Goal: Task Accomplishment & Management: Manage account settings

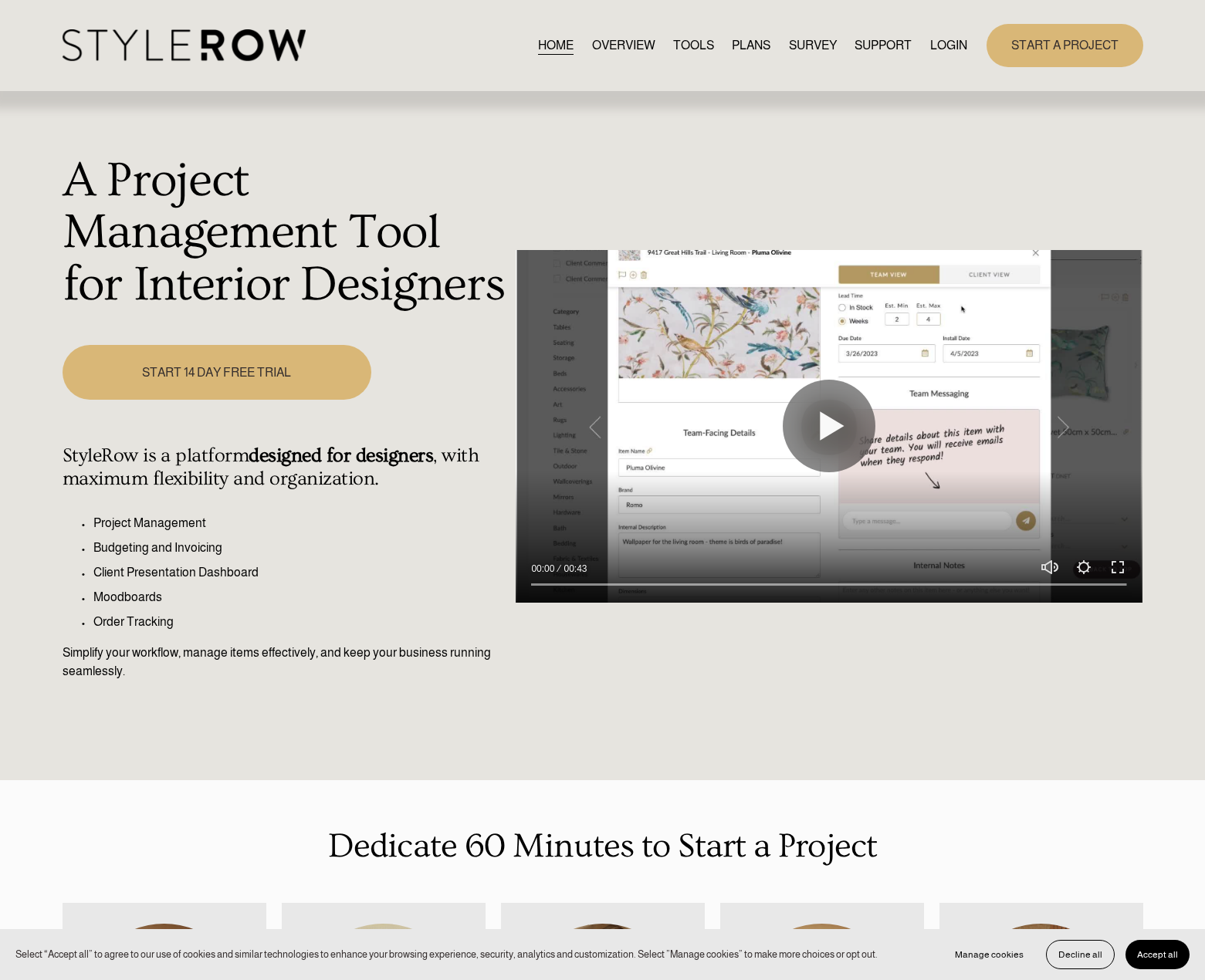
click at [952, 49] on link "LOGIN" at bounding box center [949, 45] width 37 height 21
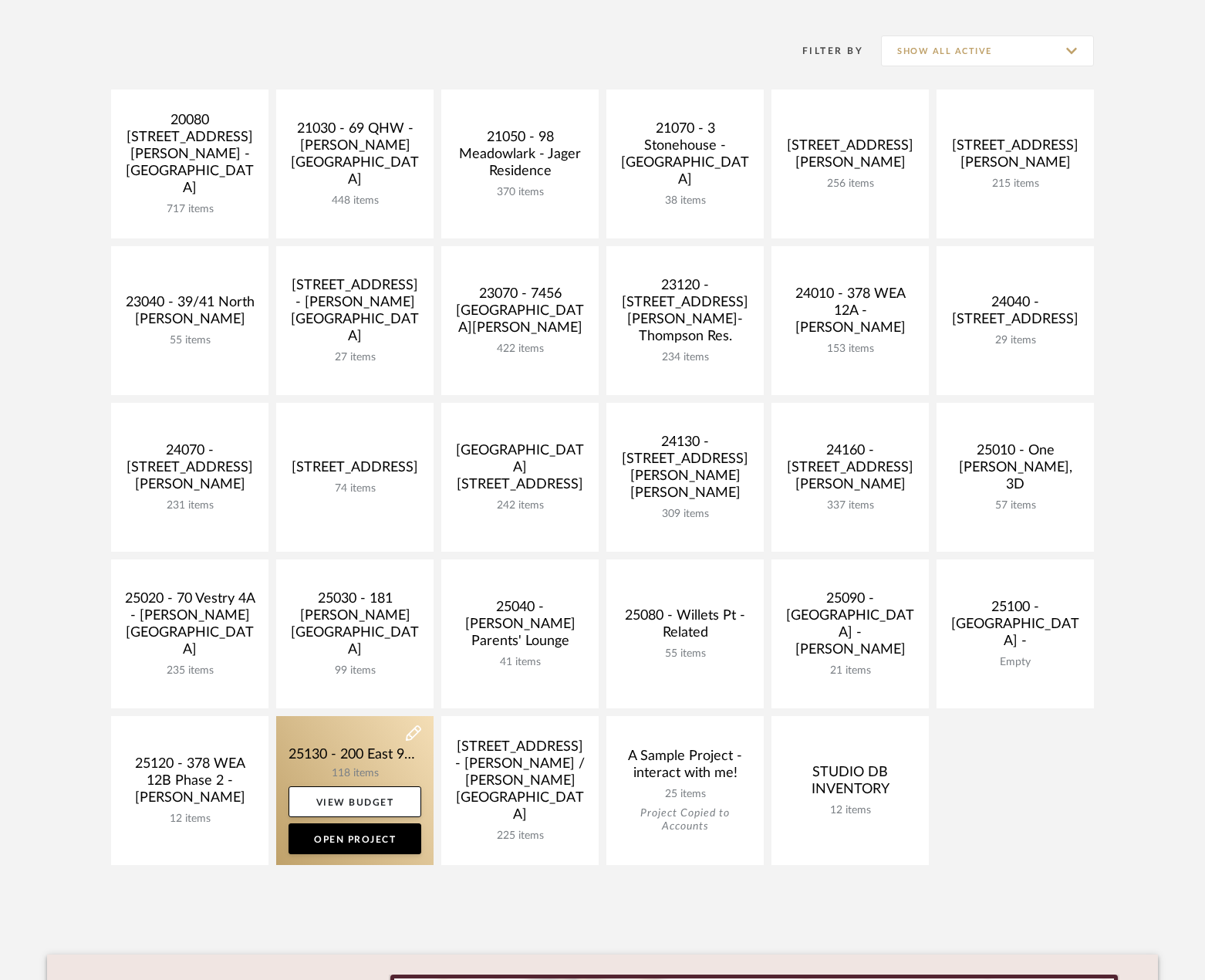
scroll to position [309, 0]
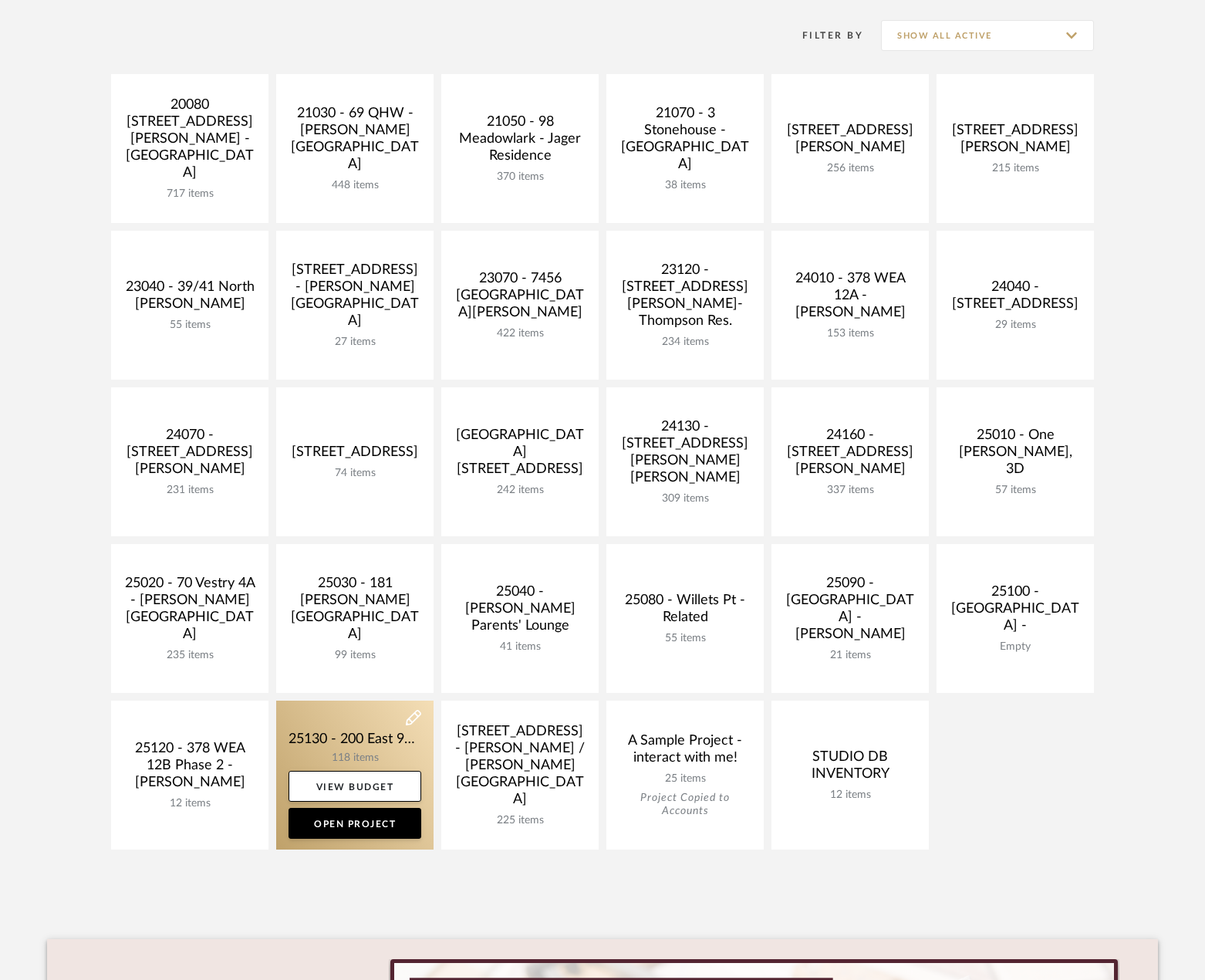
click at [366, 737] on link at bounding box center [355, 776] width 158 height 149
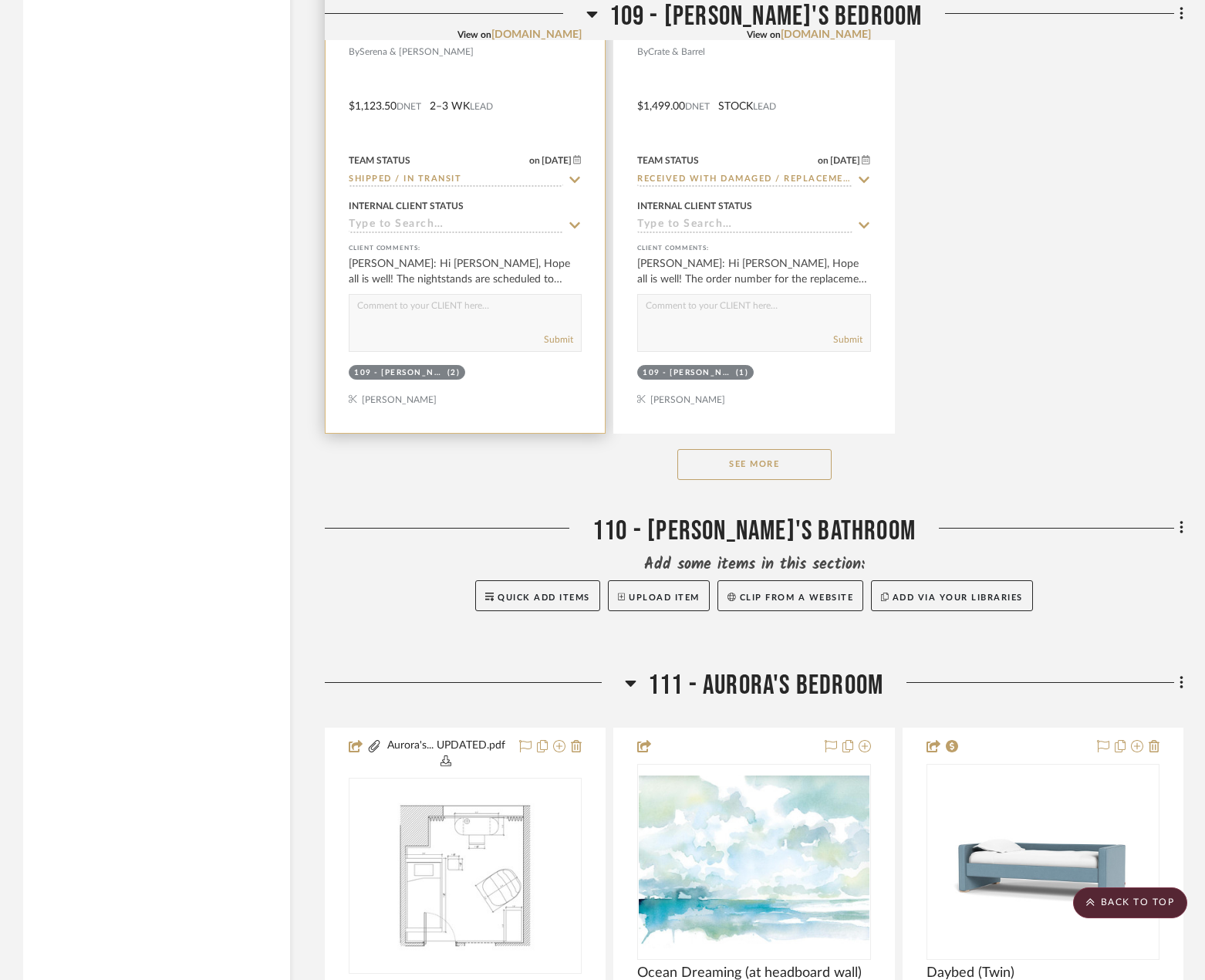
scroll to position [15979, 0]
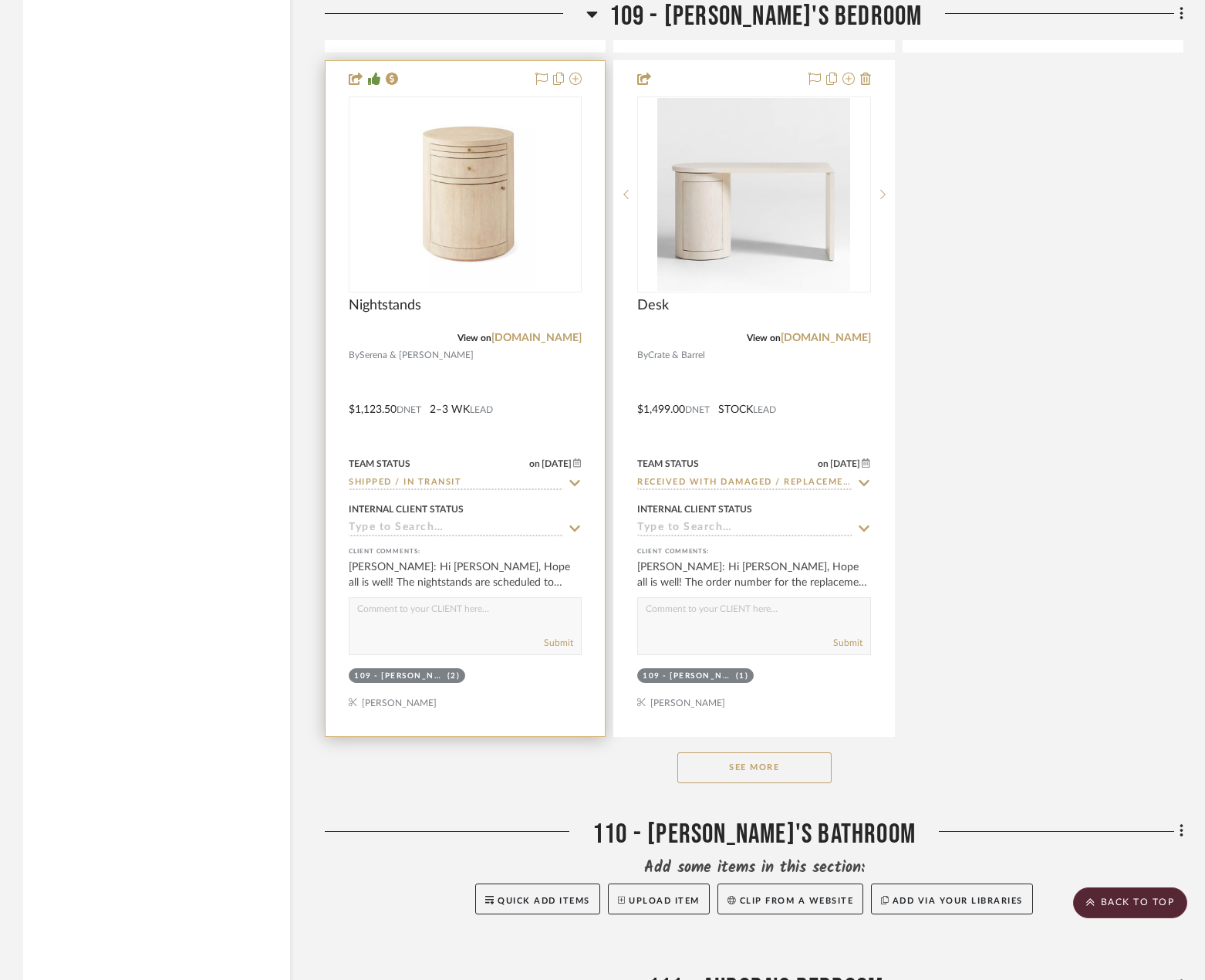
click at [505, 359] on div at bounding box center [465, 398] width 280 height 675
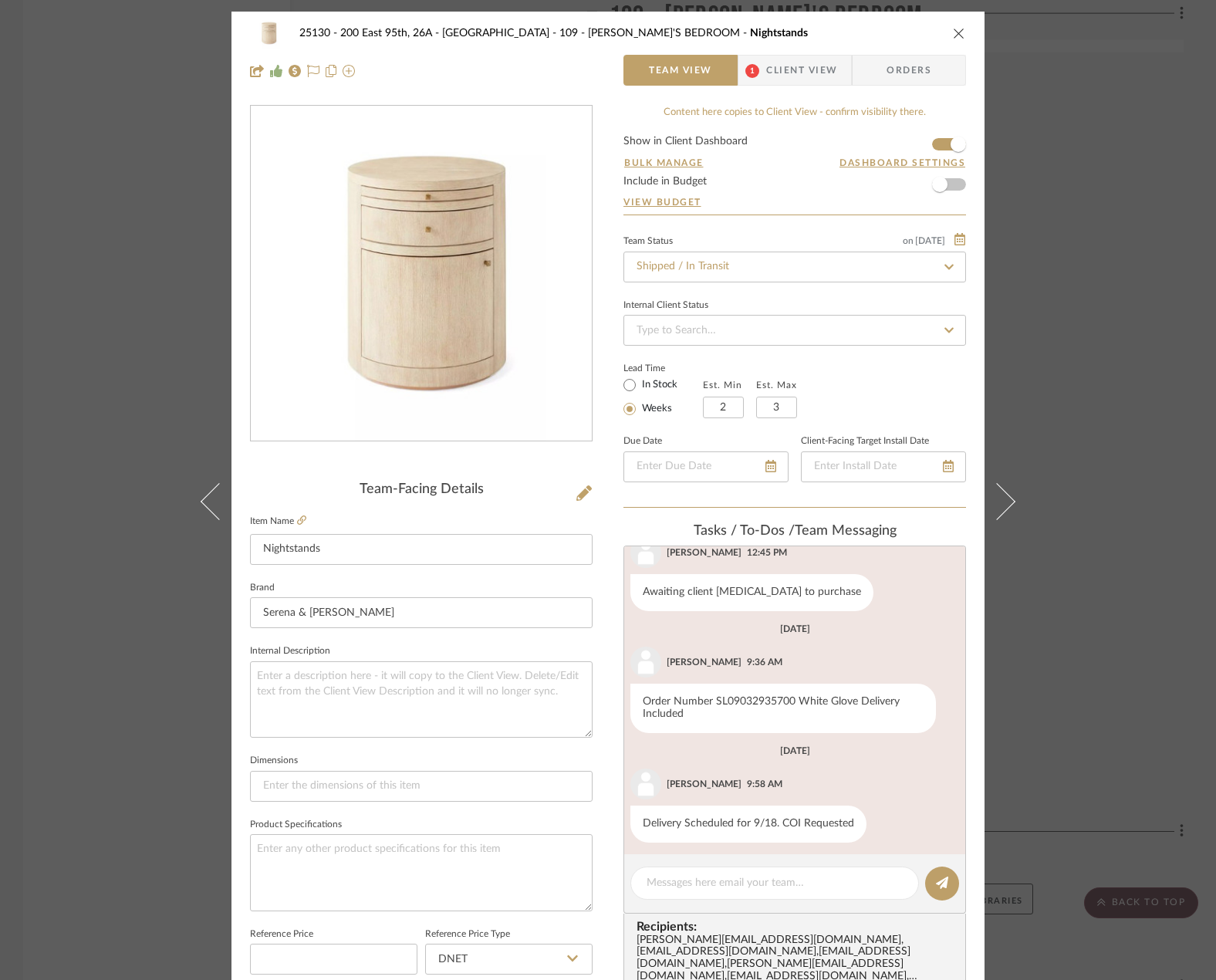
scroll to position [162, 0]
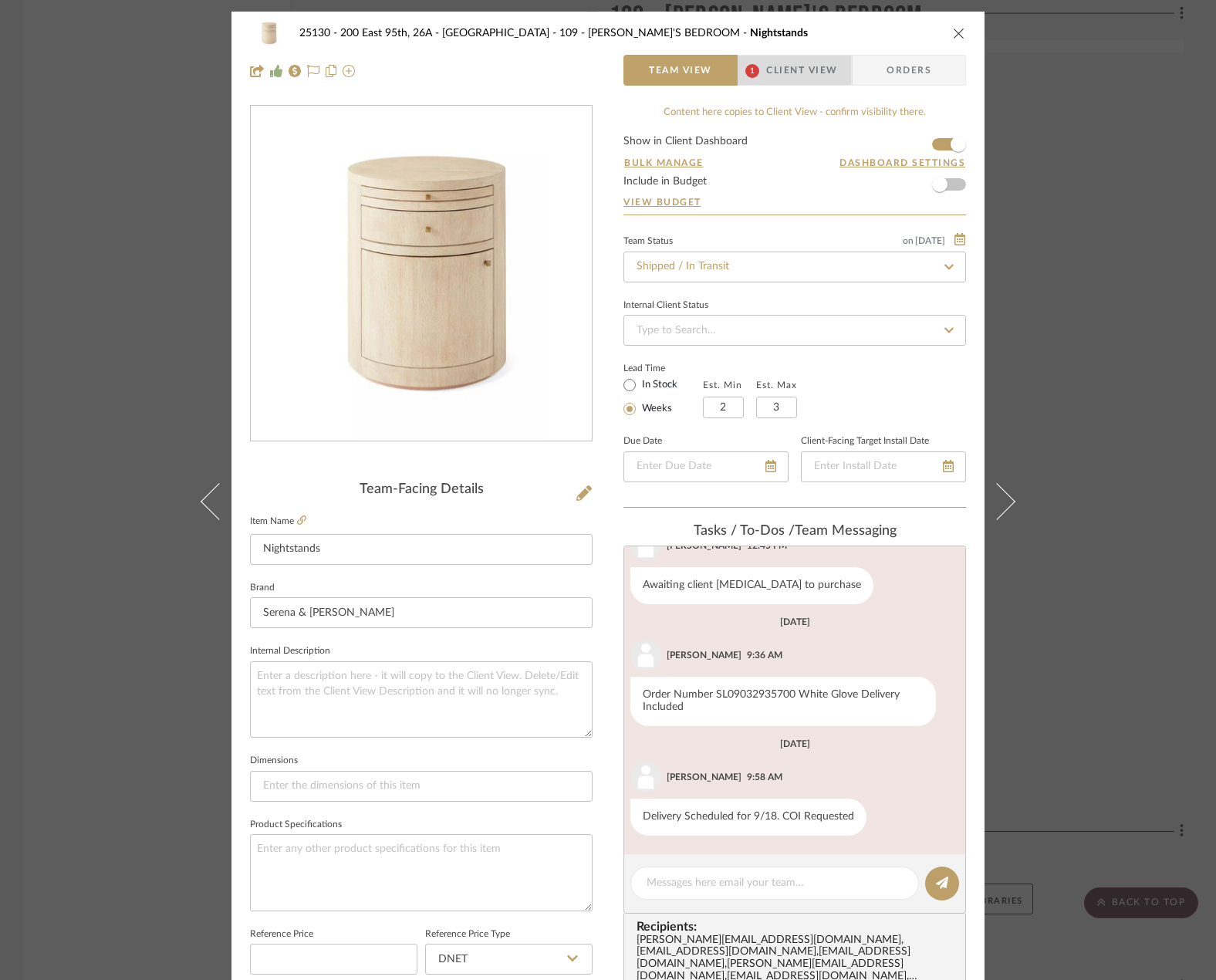
click at [758, 67] on span "1" at bounding box center [753, 71] width 28 height 31
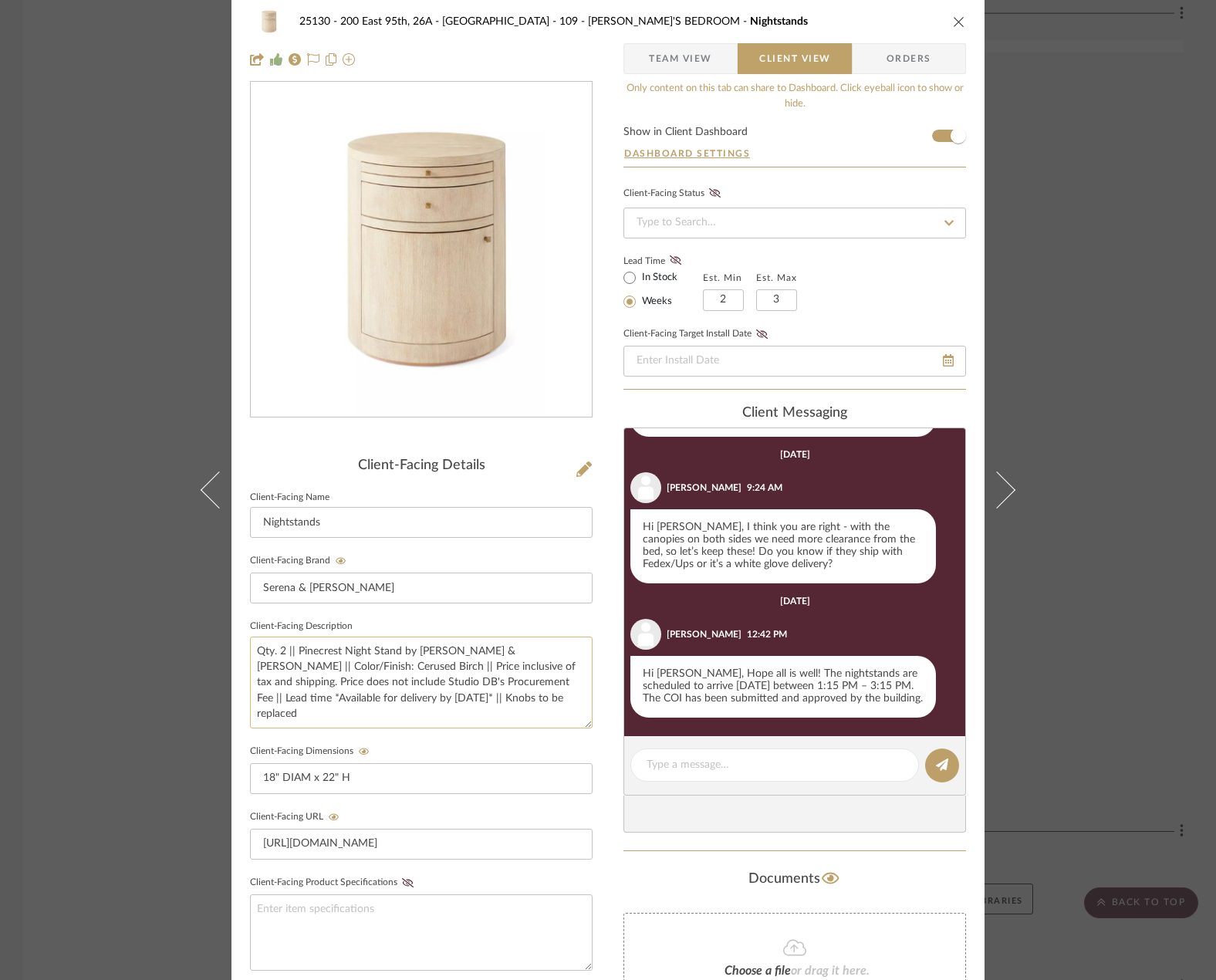
scroll to position [0, 0]
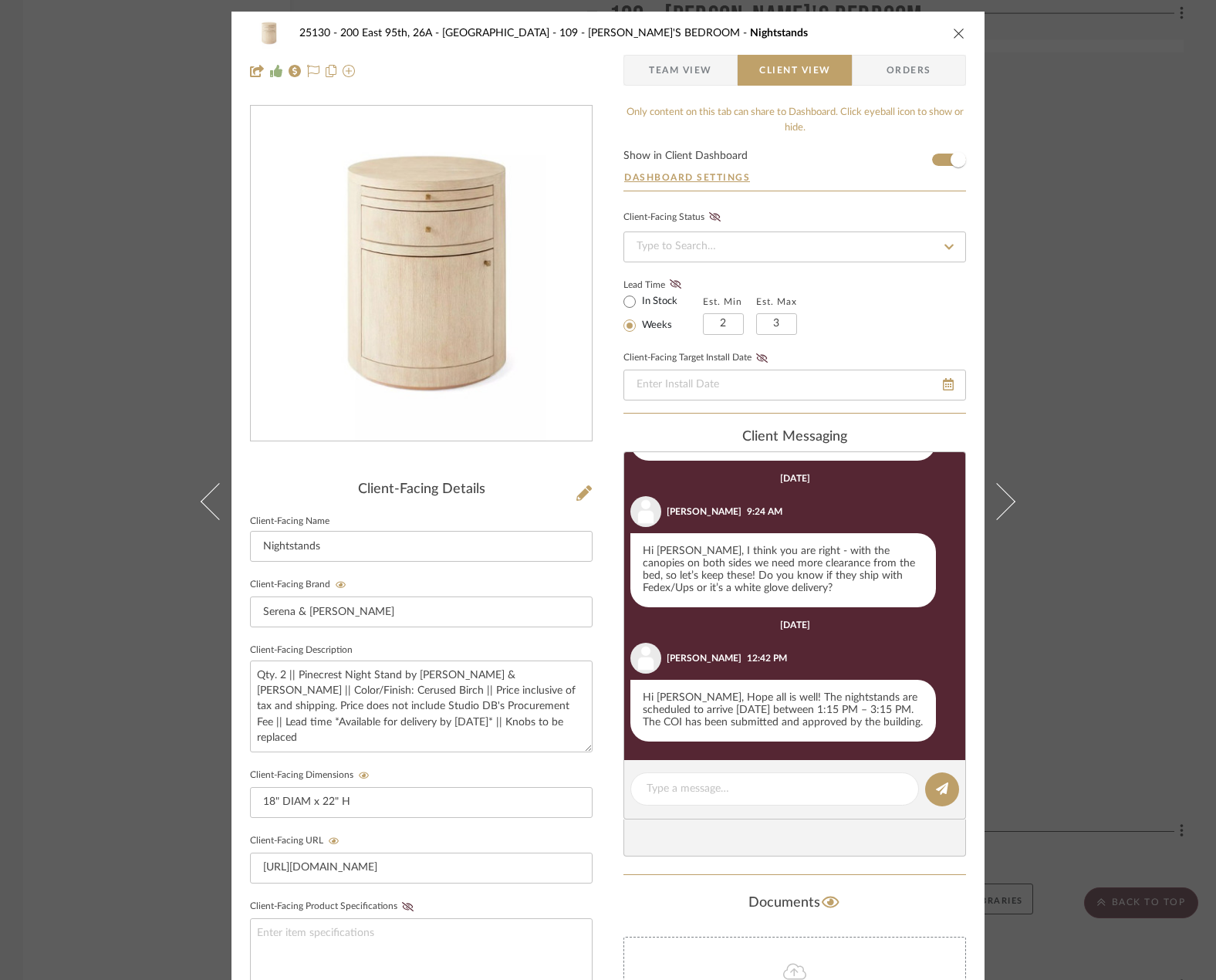
click at [1034, 330] on div "25130 - 200 East 95th, 26A - Kosheleva 109 - ASTRID'S BEDROOM Nightstands Team …" at bounding box center [608, 490] width 1216 height 980
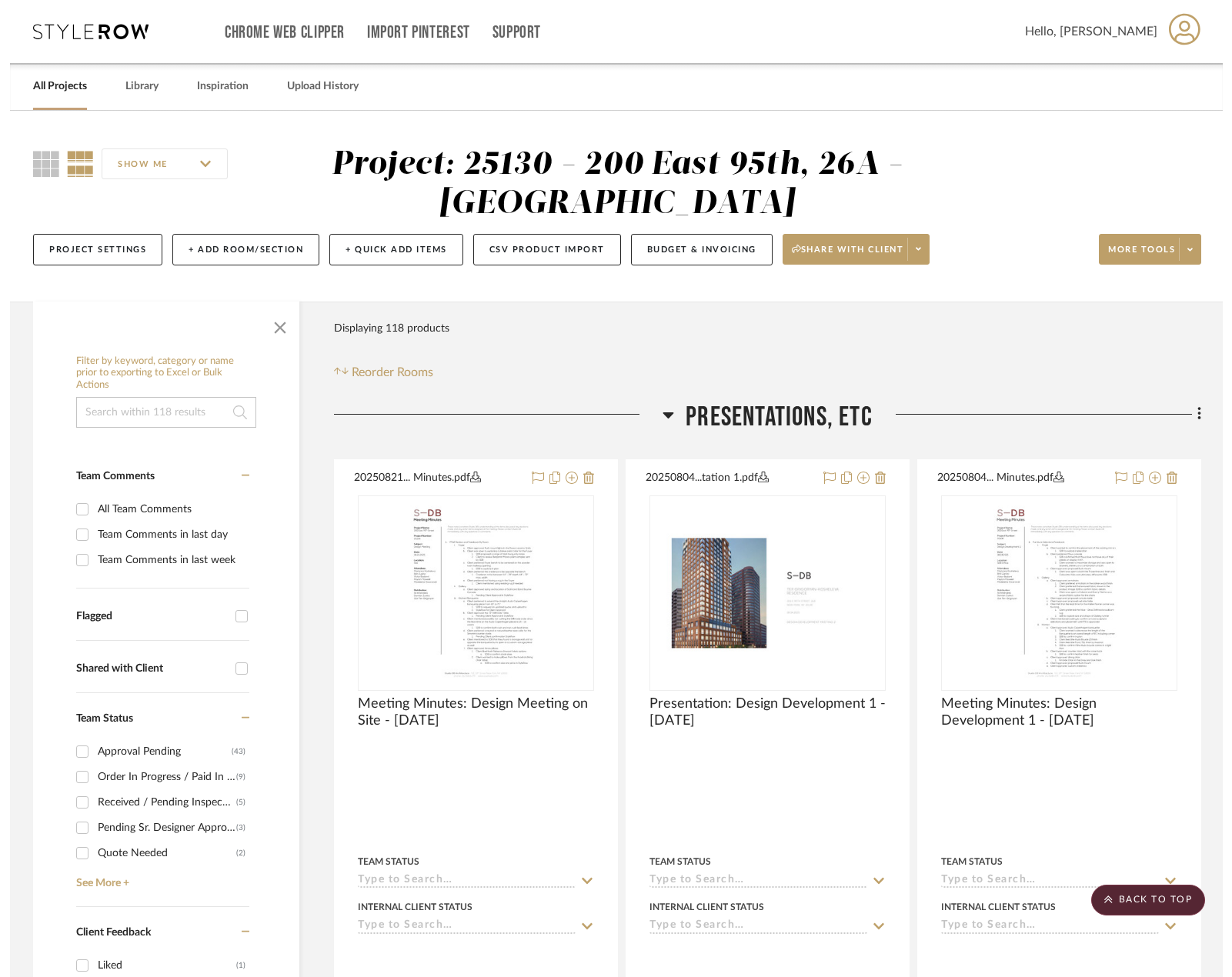
scroll to position [15930, 0]
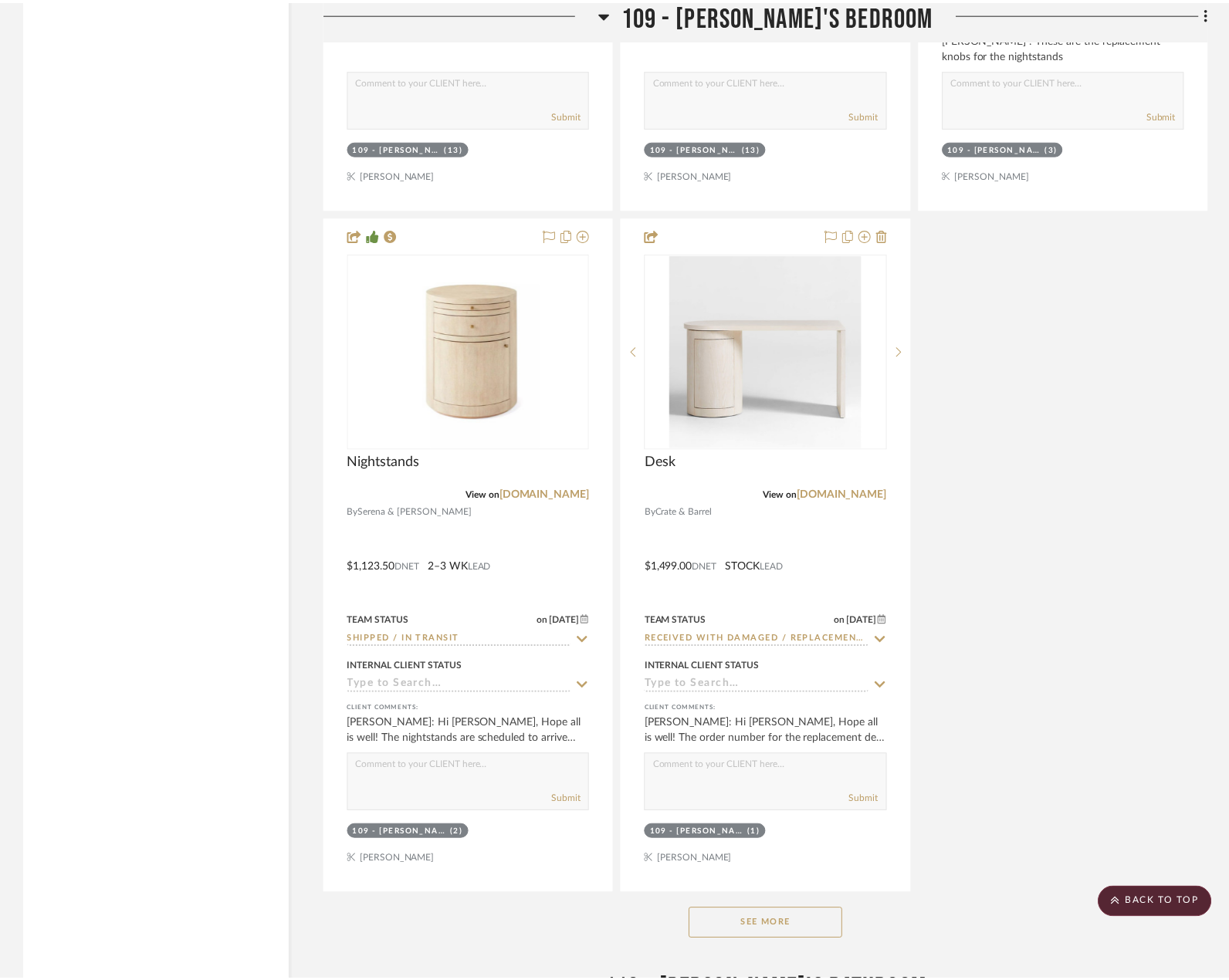
scroll to position [15825, 0]
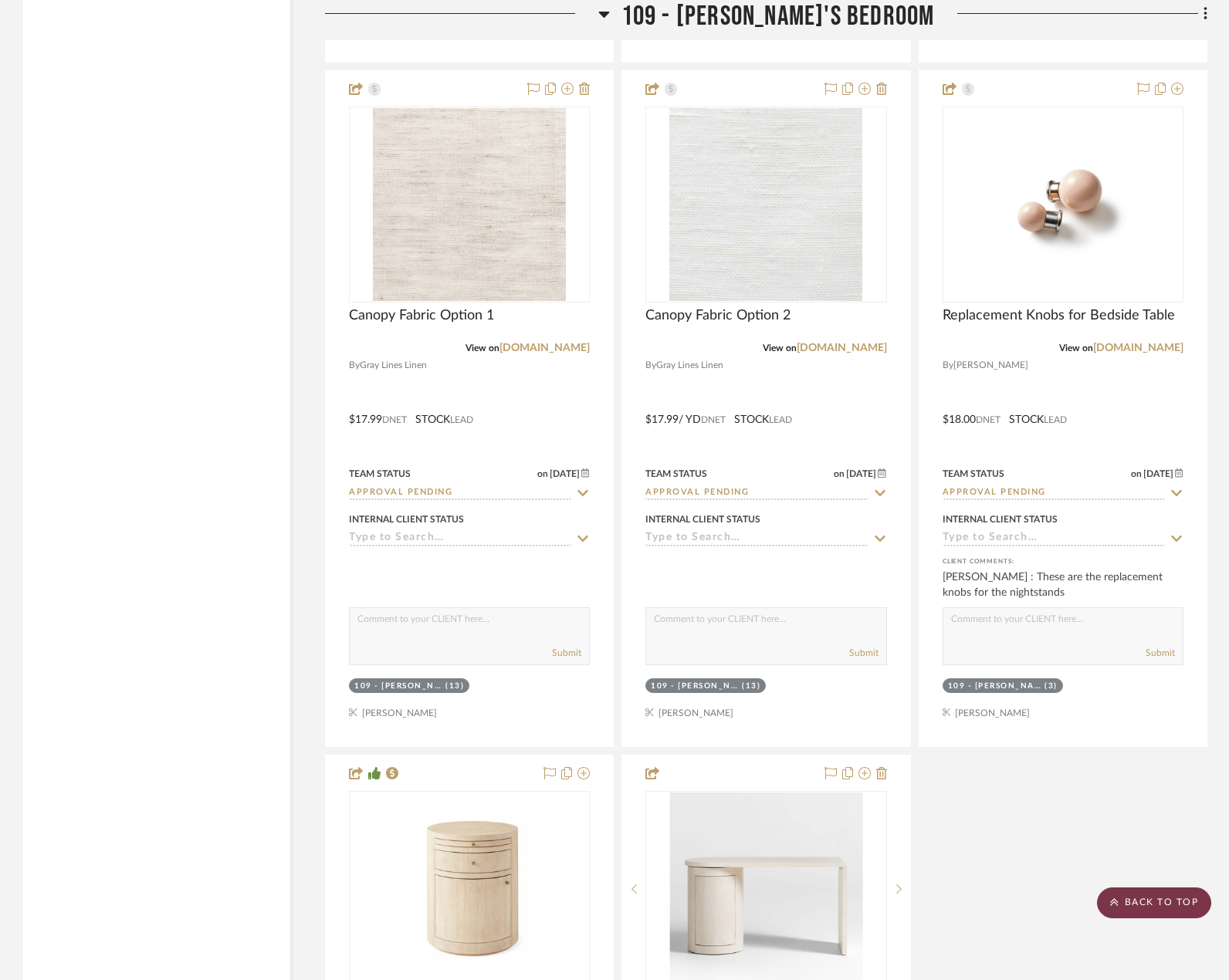
click at [1116, 898] on icon at bounding box center [1114, 902] width 9 height 9
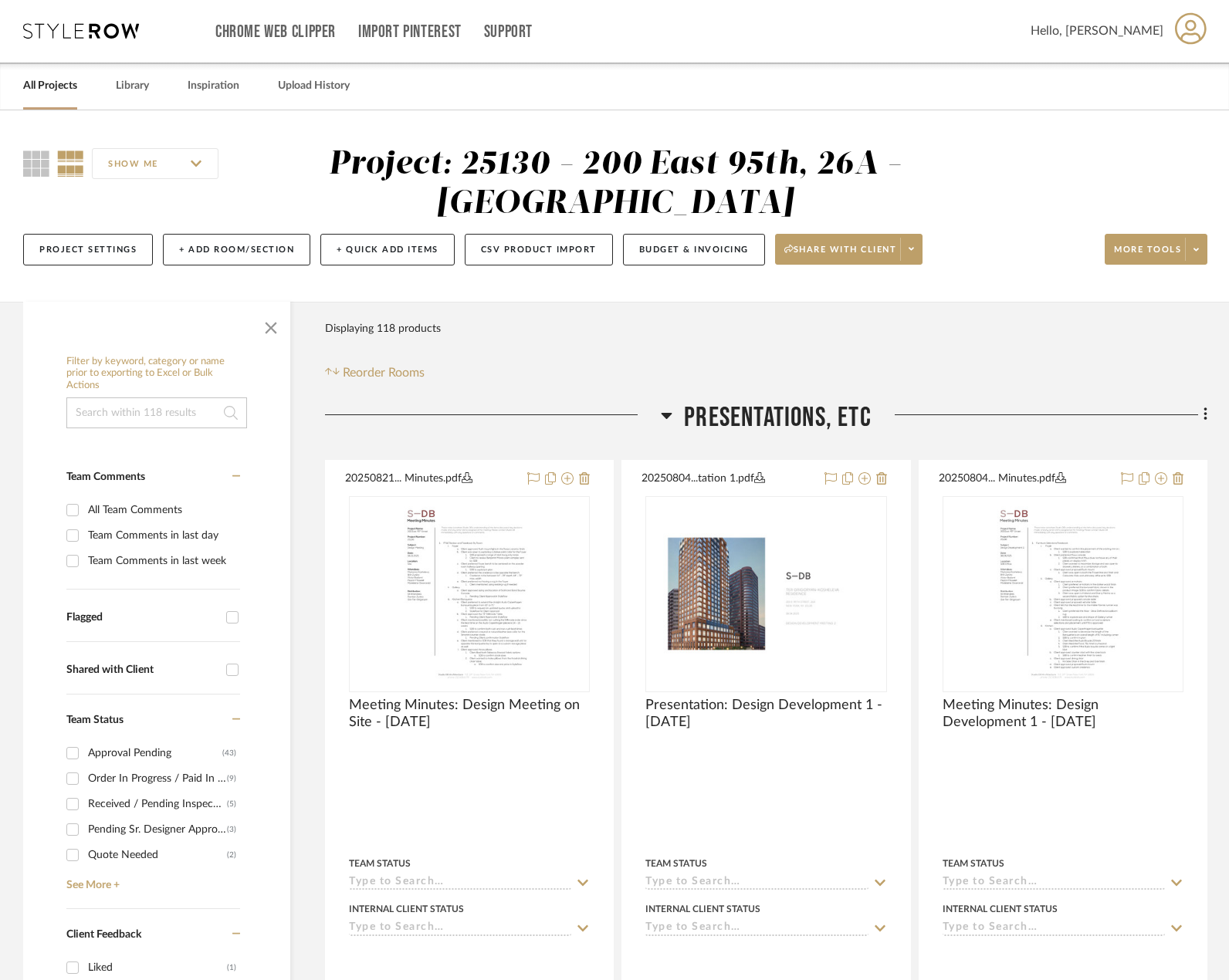
scroll to position [0, 0]
drag, startPoint x: 107, startPoint y: 19, endPoint x: 88, endPoint y: 26, distance: 20.2
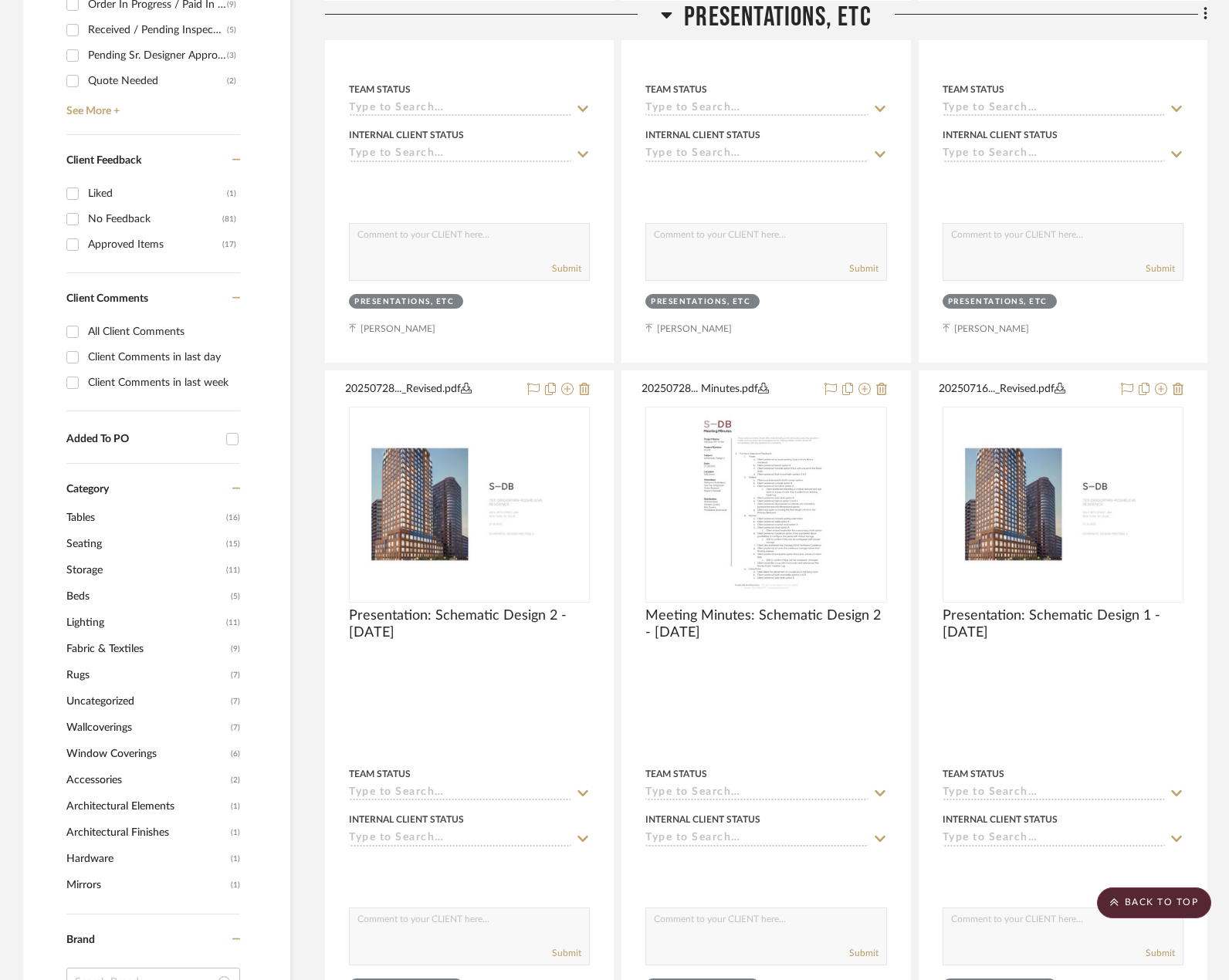
scroll to position [772, 0]
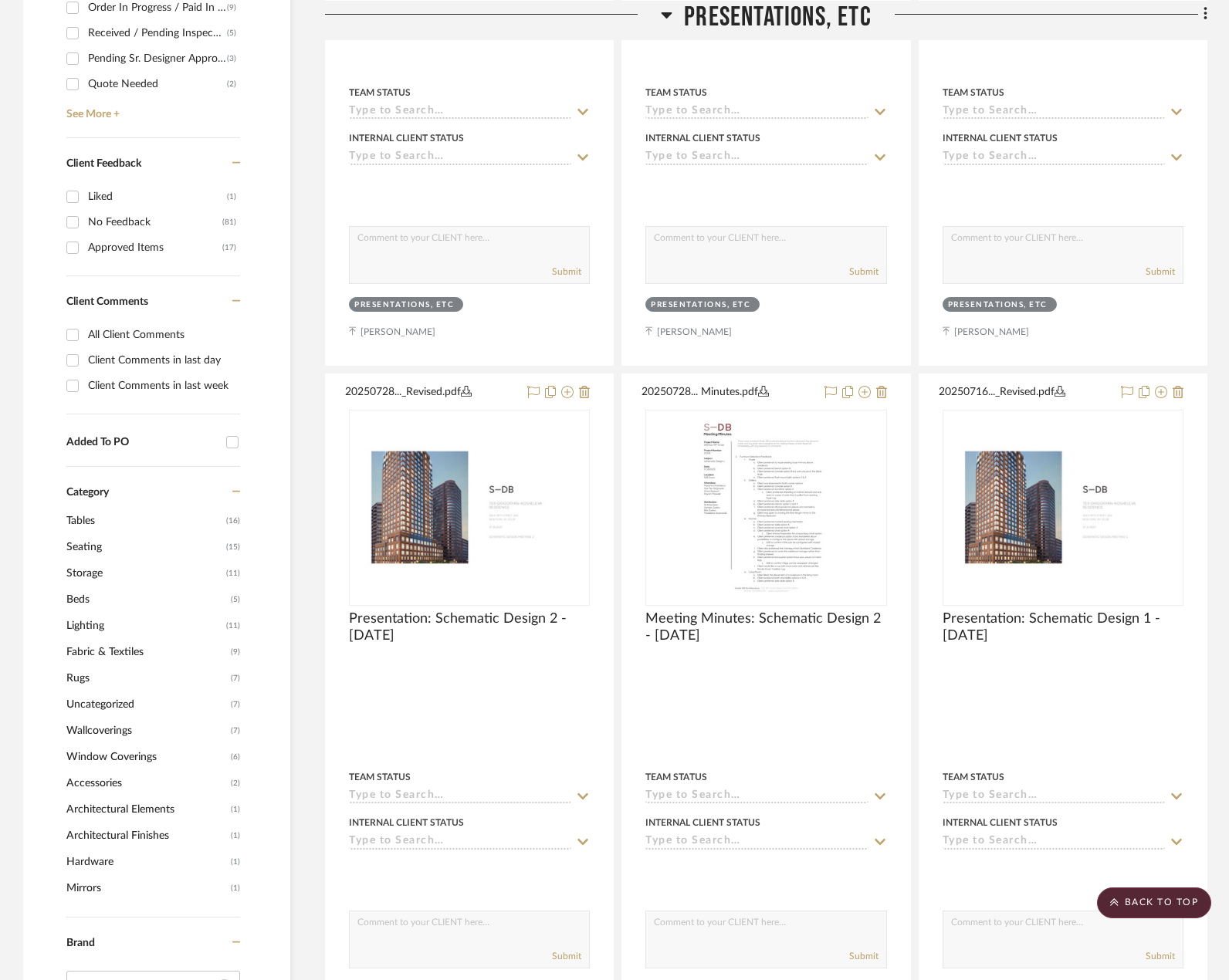
click at [696, 13] on span "PRESENTATIONS, ETC" at bounding box center [777, 16] width 187 height 33
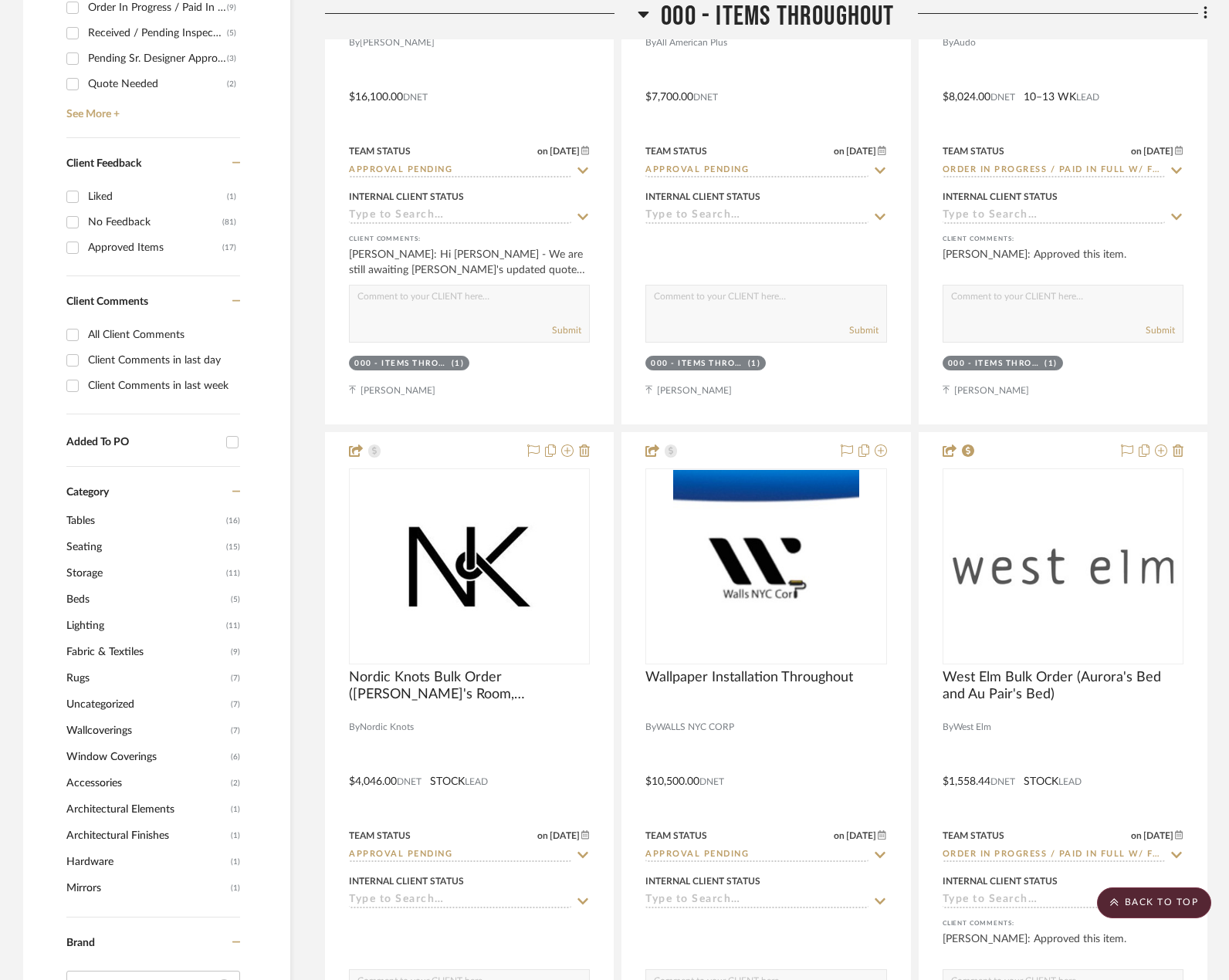
click at [704, 12] on span "000 - ITEMS THROUGHOUT" at bounding box center [777, 16] width 233 height 33
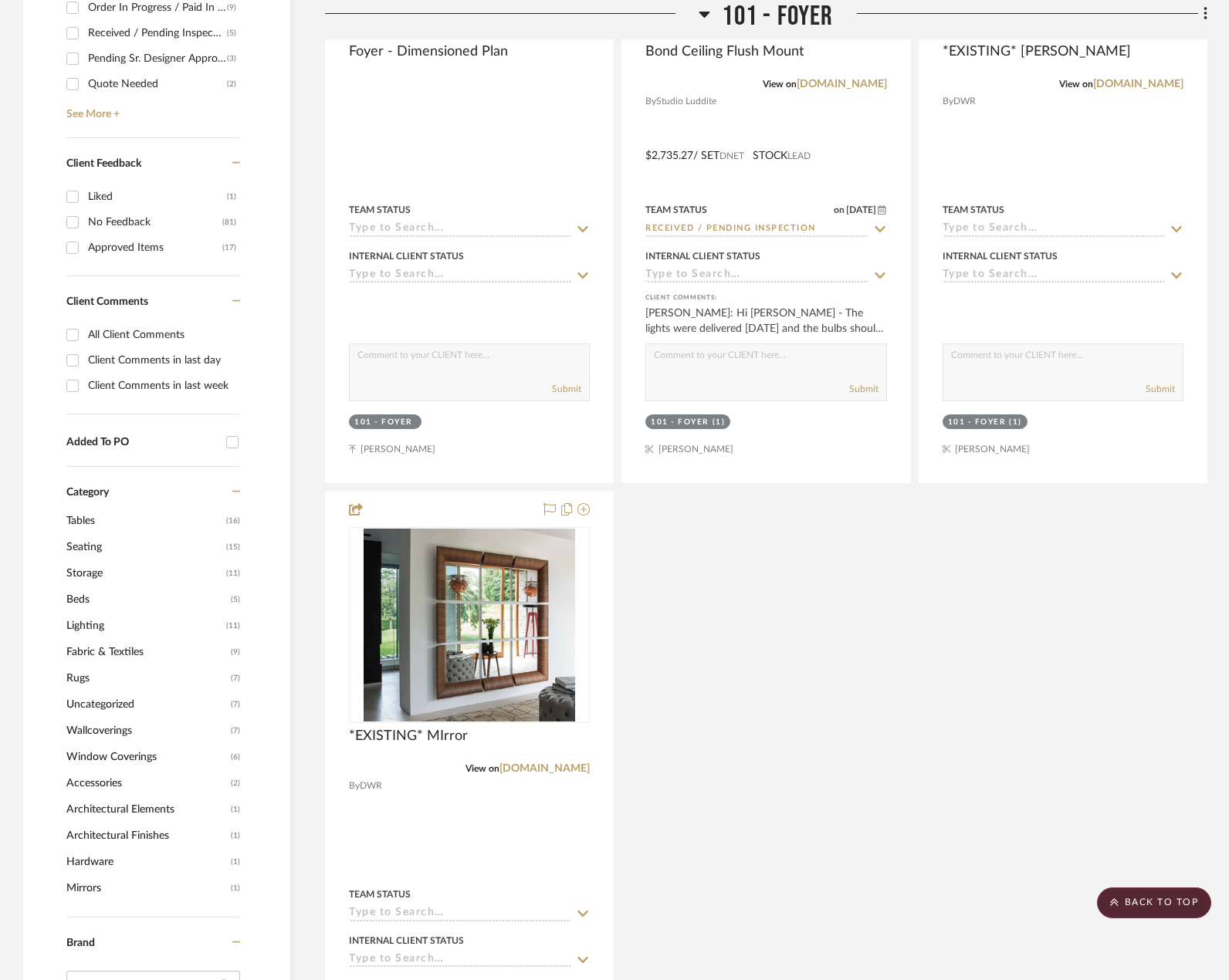
click at [699, 23] on fa-icon at bounding box center [704, 19] width 12 height 23
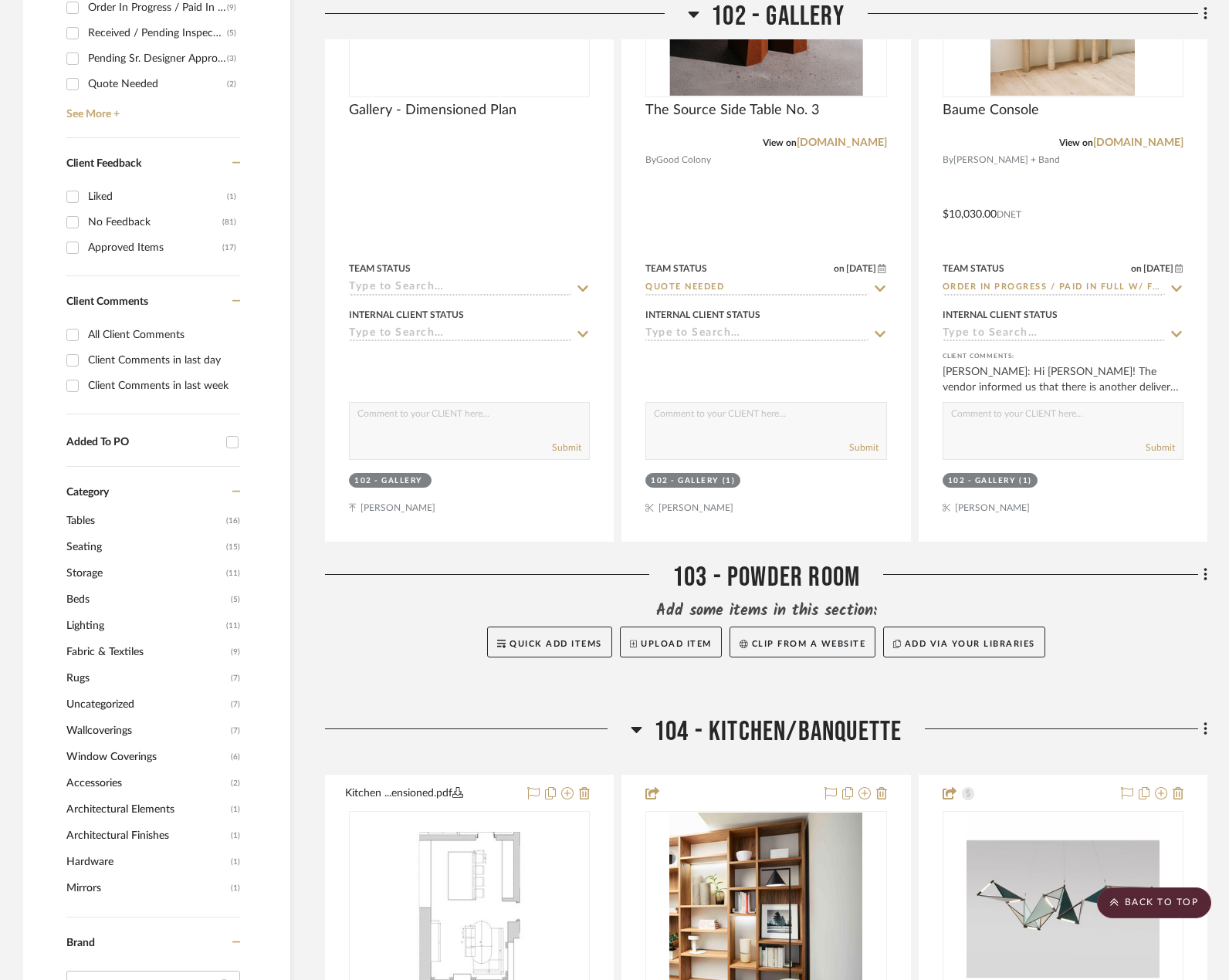
click at [716, 15] on span "102 - GALLERY" at bounding box center [778, 16] width 134 height 33
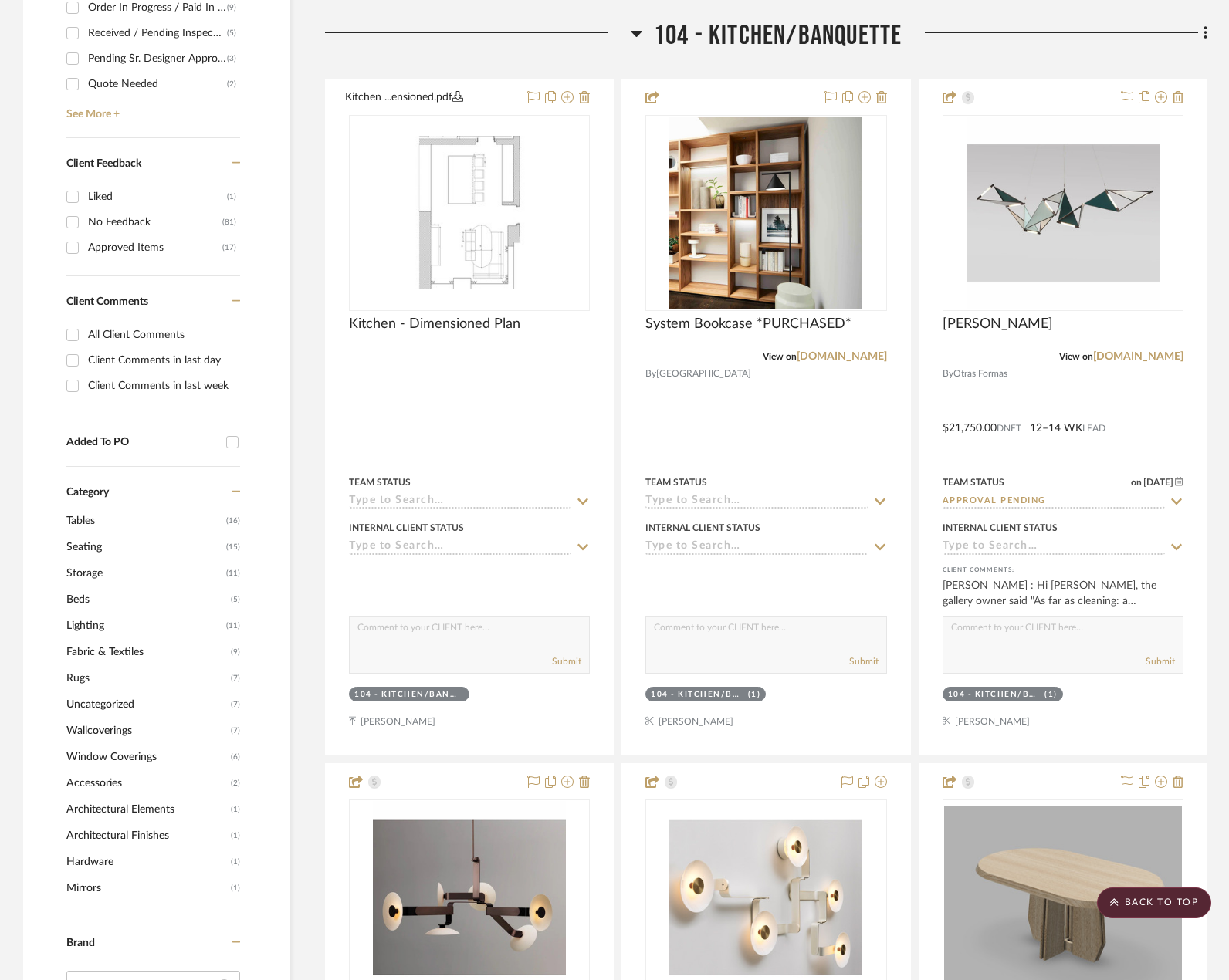
click at [717, 42] on span "104 - KITCHEN/BANQUETTE" at bounding box center [778, 36] width 249 height 33
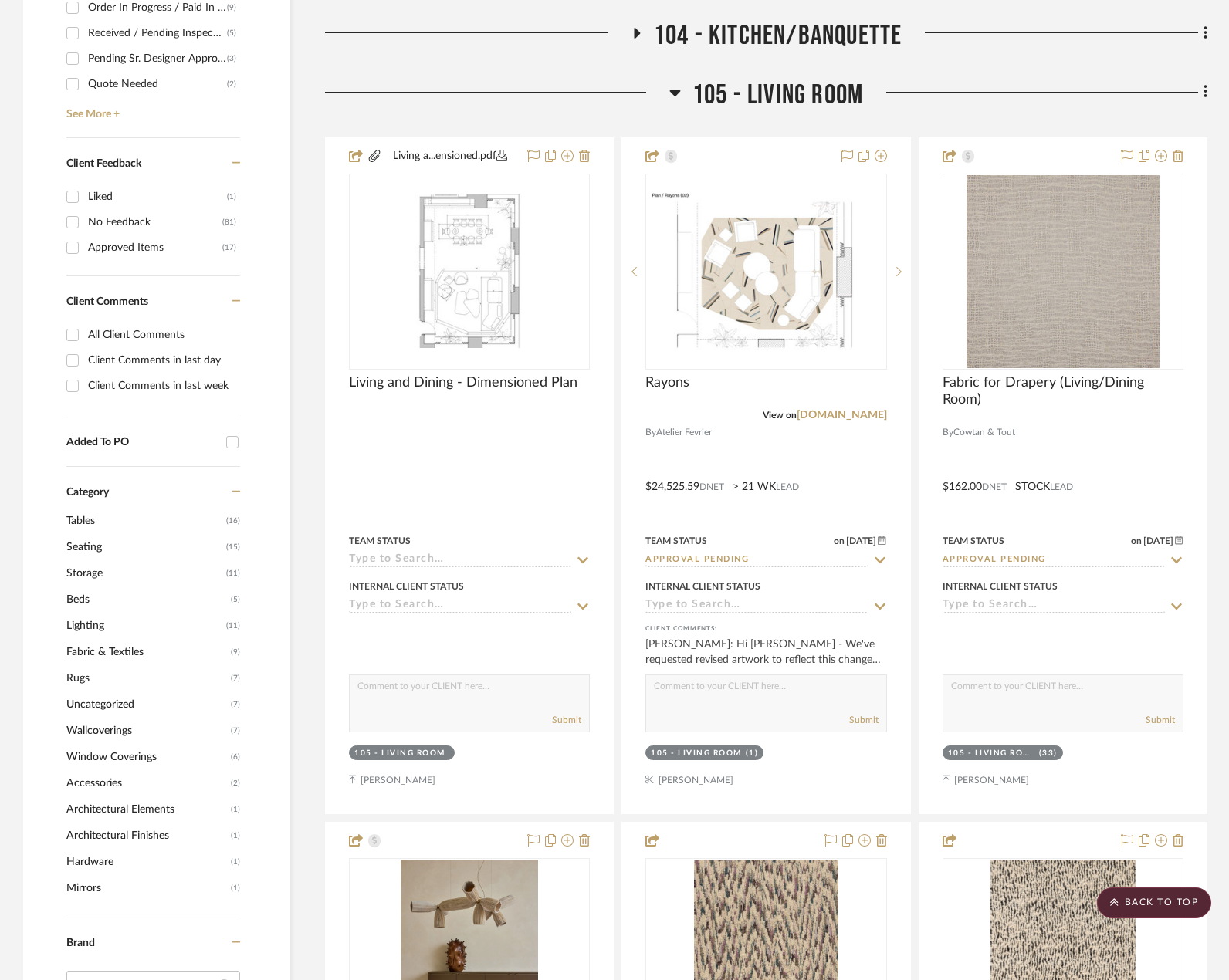
click at [736, 84] on span "105 - LIVING ROOM" at bounding box center [778, 95] width 171 height 33
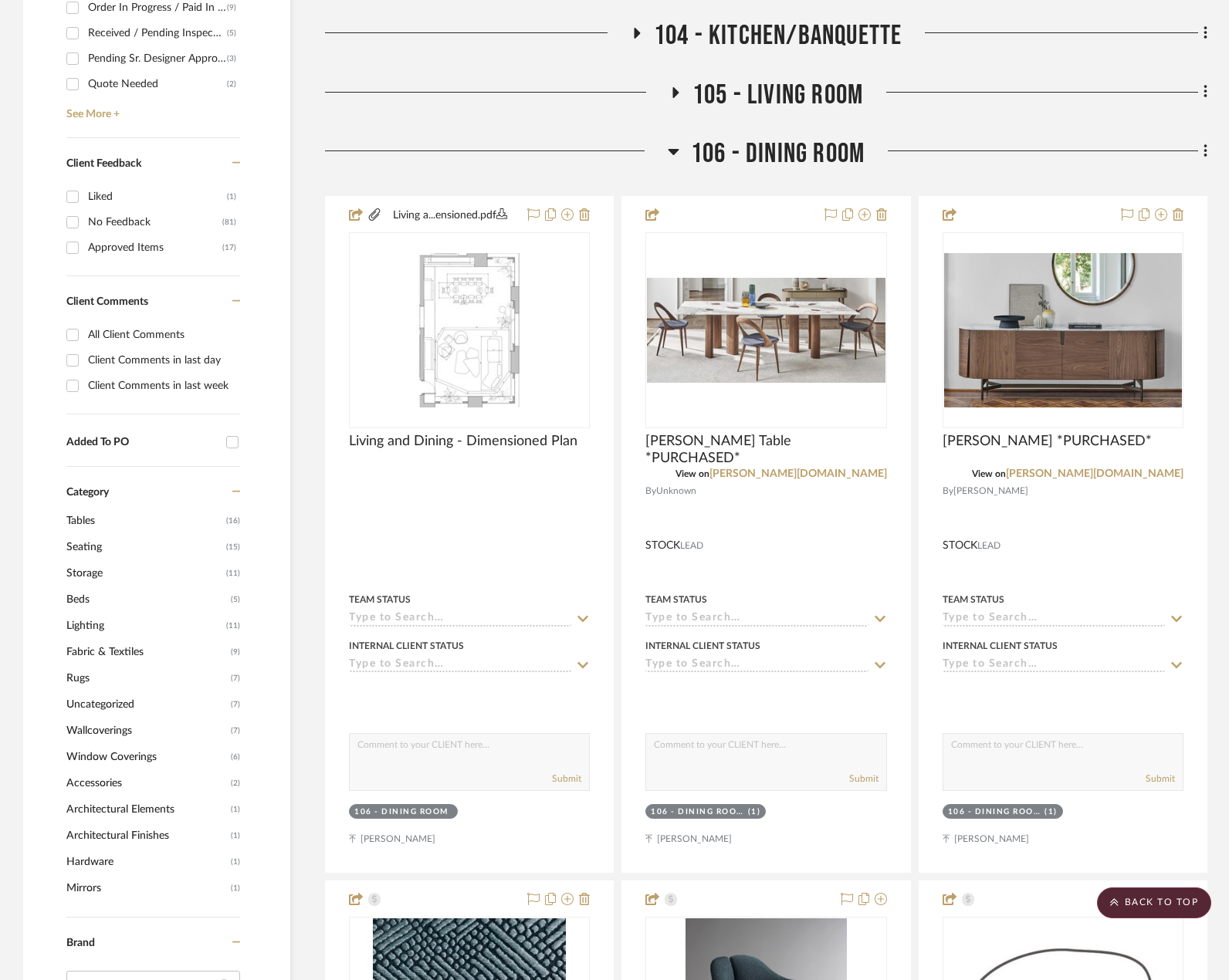
click at [727, 138] on span "106 - DINING ROOM" at bounding box center [777, 154] width 173 height 33
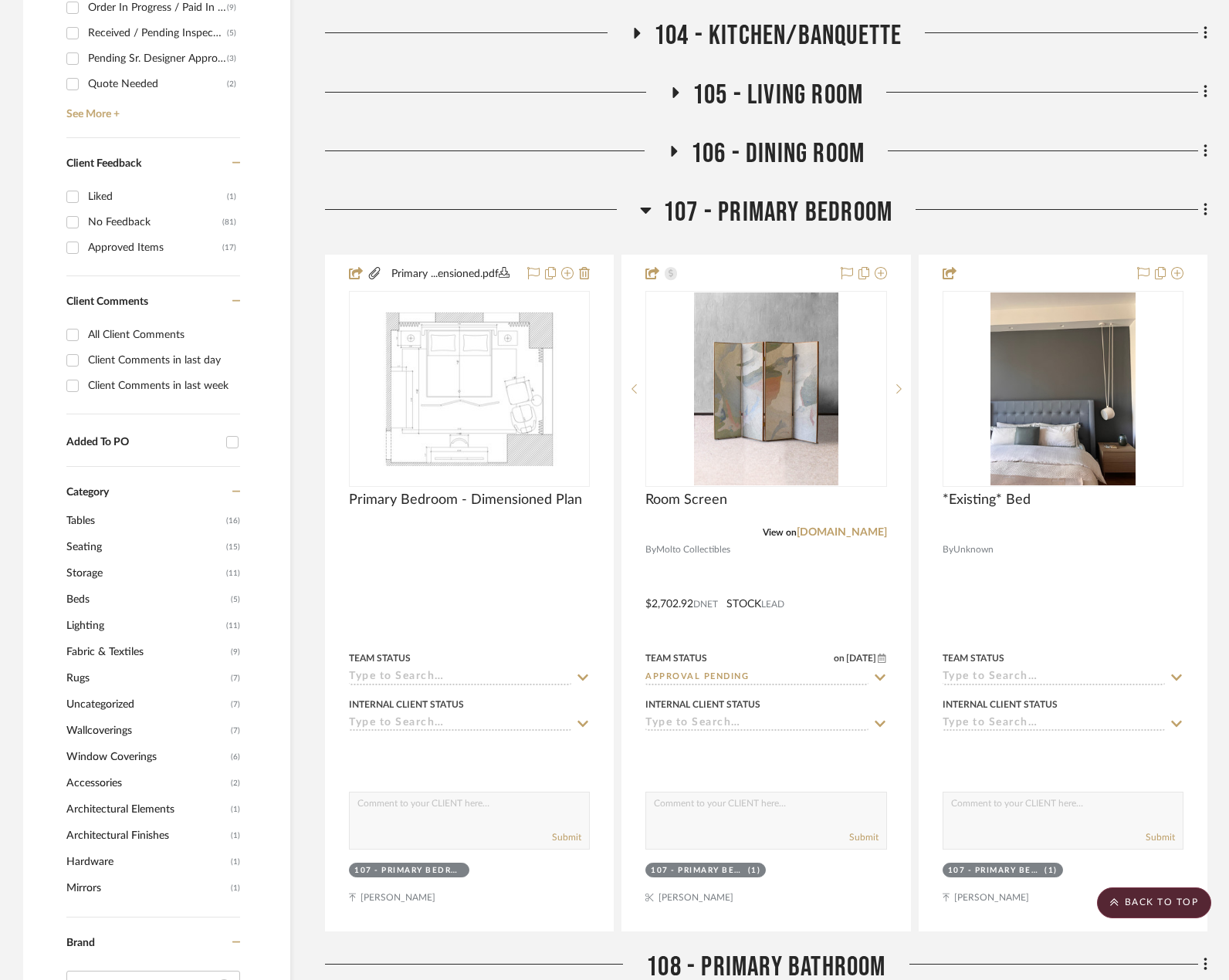
click at [733, 217] on span "107 - PRIMARY BEDROOM" at bounding box center [777, 212] width 229 height 33
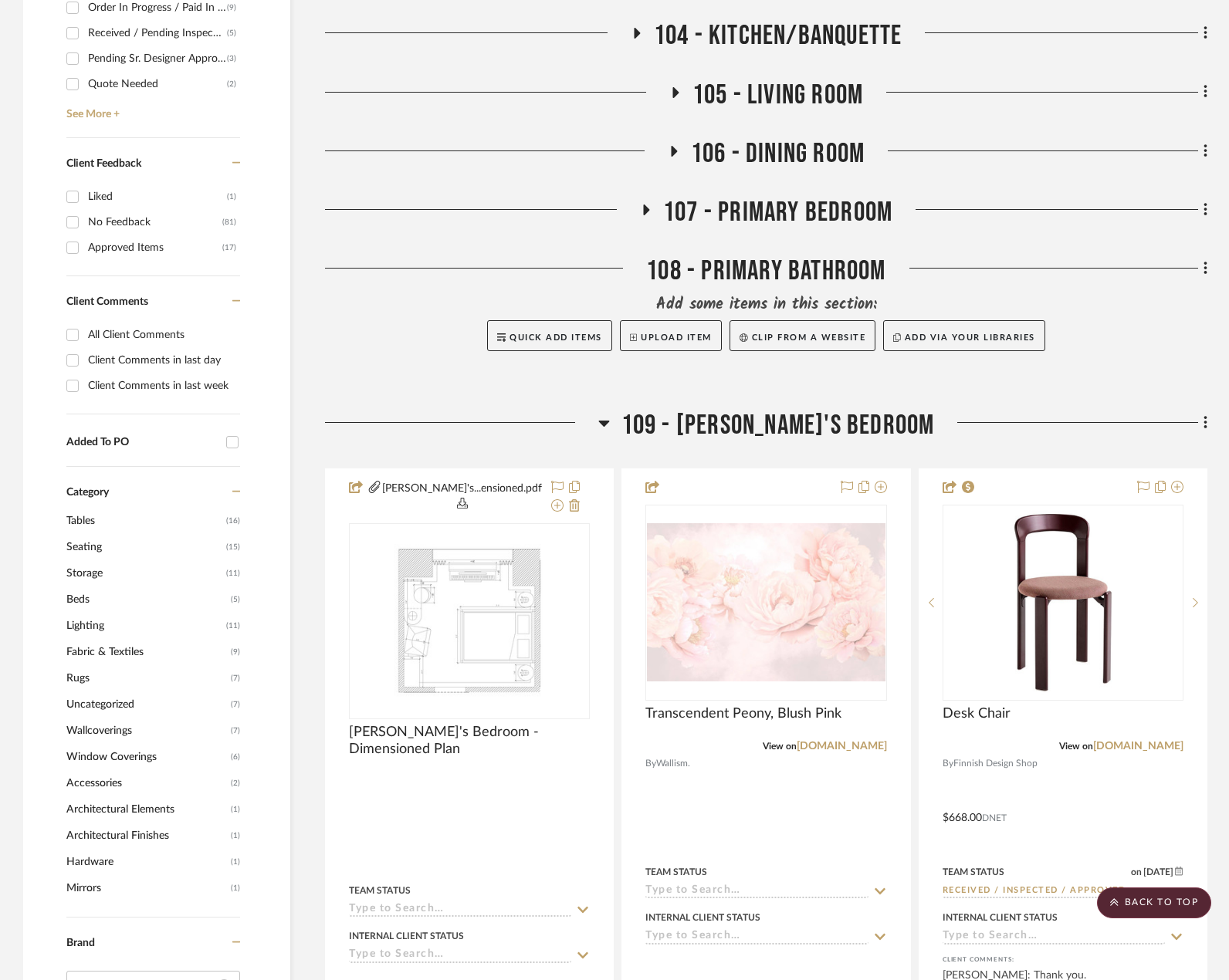
click at [722, 267] on div "108 - PRIMARY BATHROOM" at bounding box center [766, 274] width 882 height 40
click at [749, 422] on span "109 - ASTRID'S BEDROOM" at bounding box center [778, 425] width 313 height 33
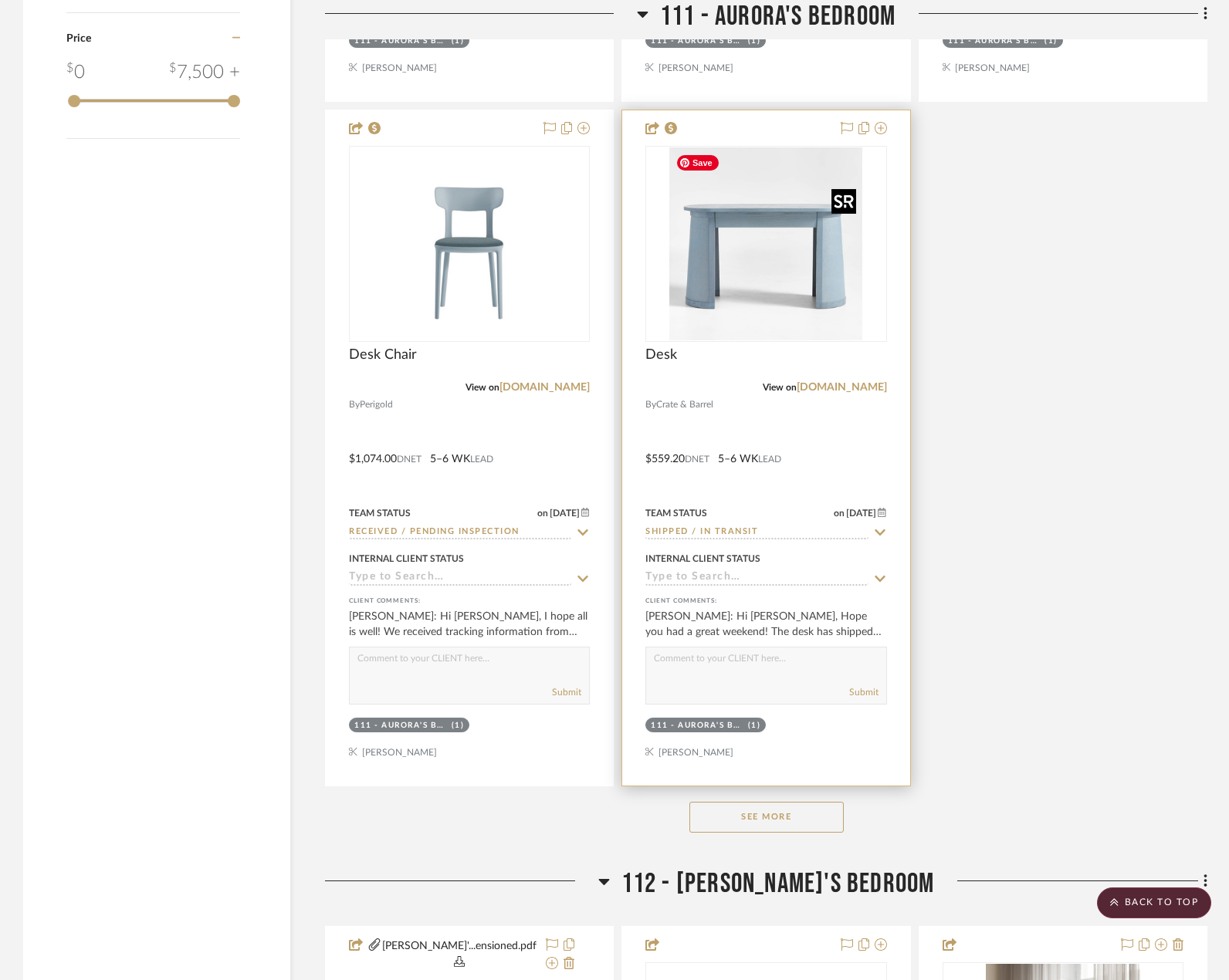
scroll to position [2933, 0]
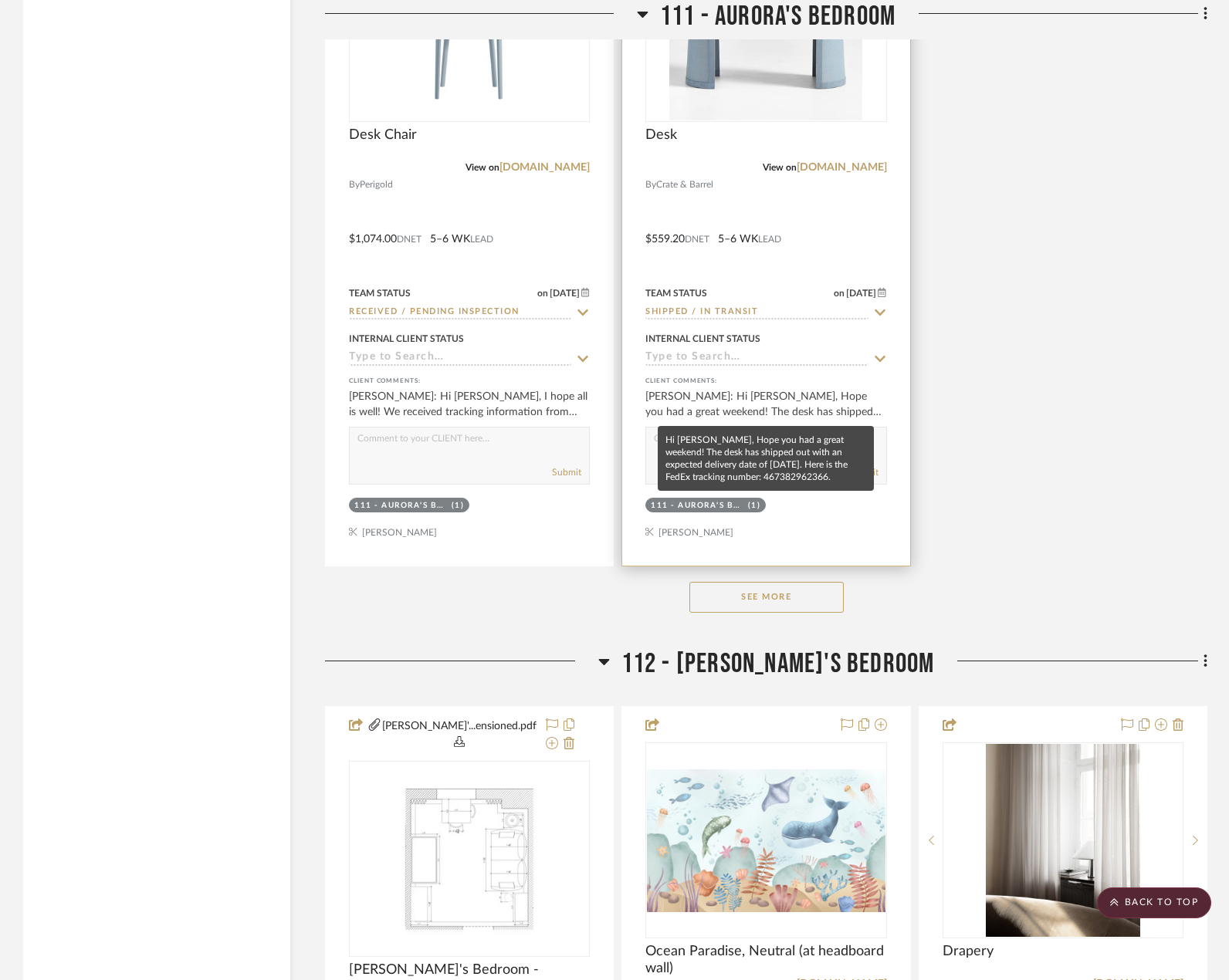
click at [763, 401] on div "Anela Ivanovic: Hi Marianna, Hope you had a great weekend! The desk has shipped…" at bounding box center [766, 405] width 241 height 31
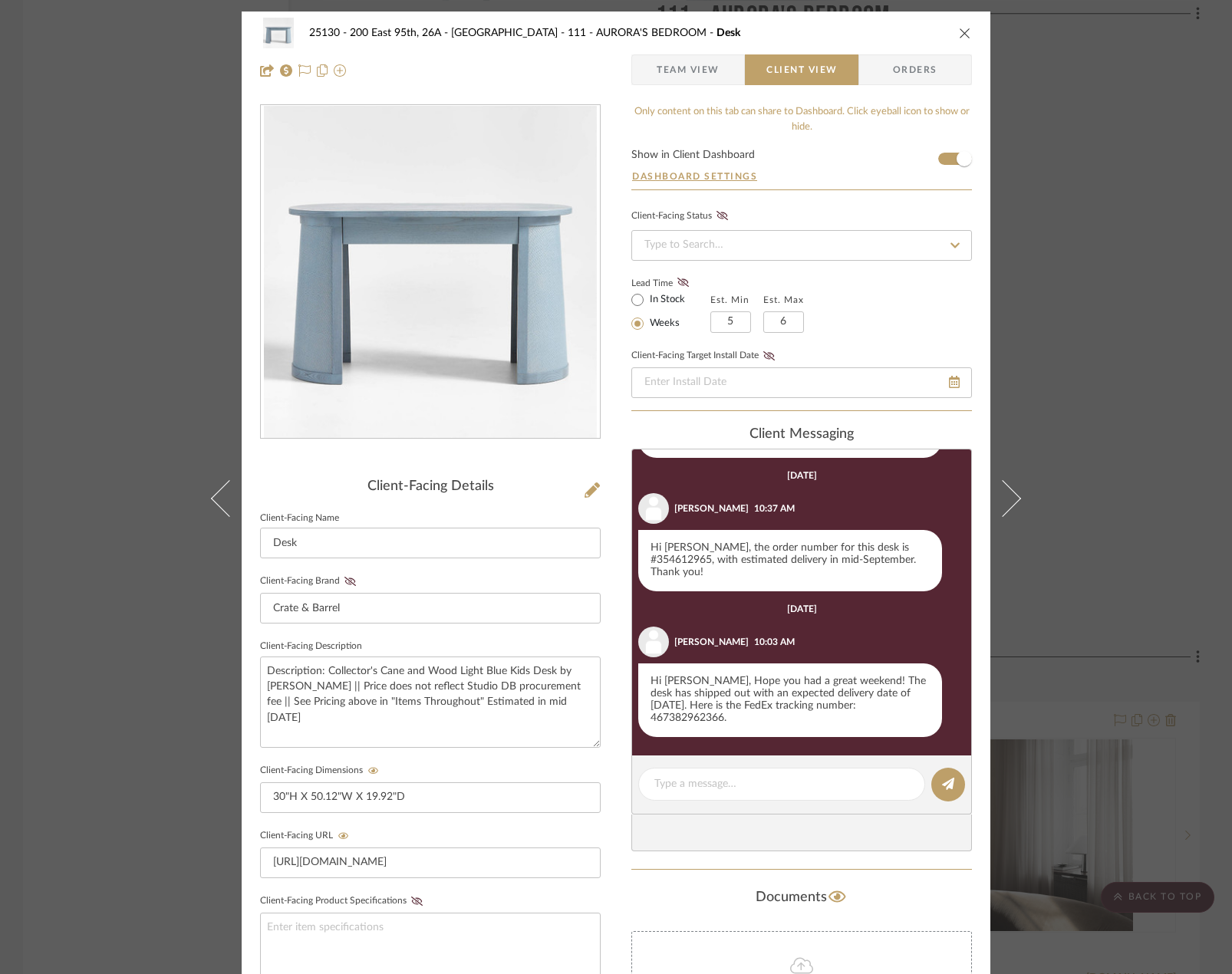
scroll to position [192, 0]
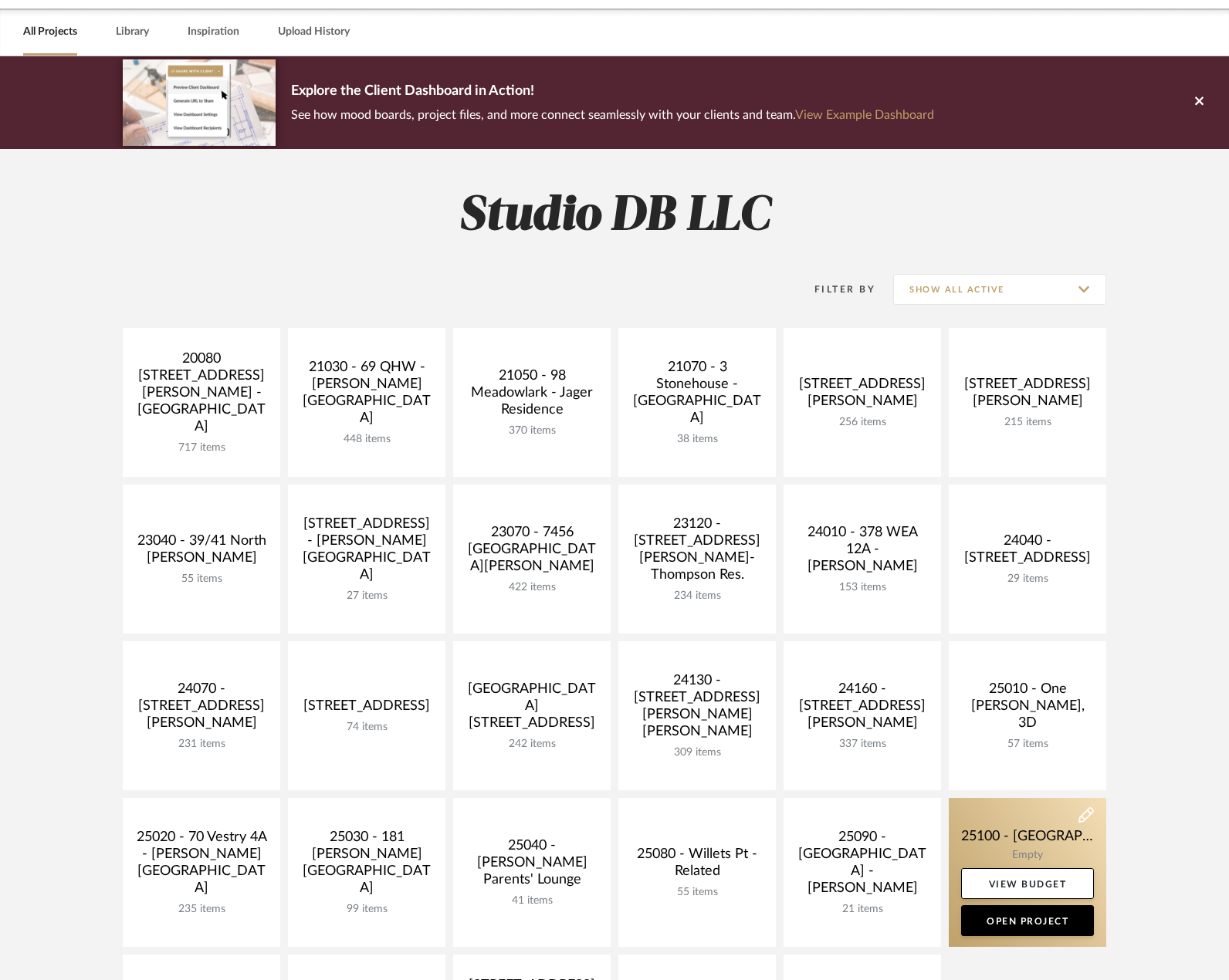
scroll to position [155, 0]
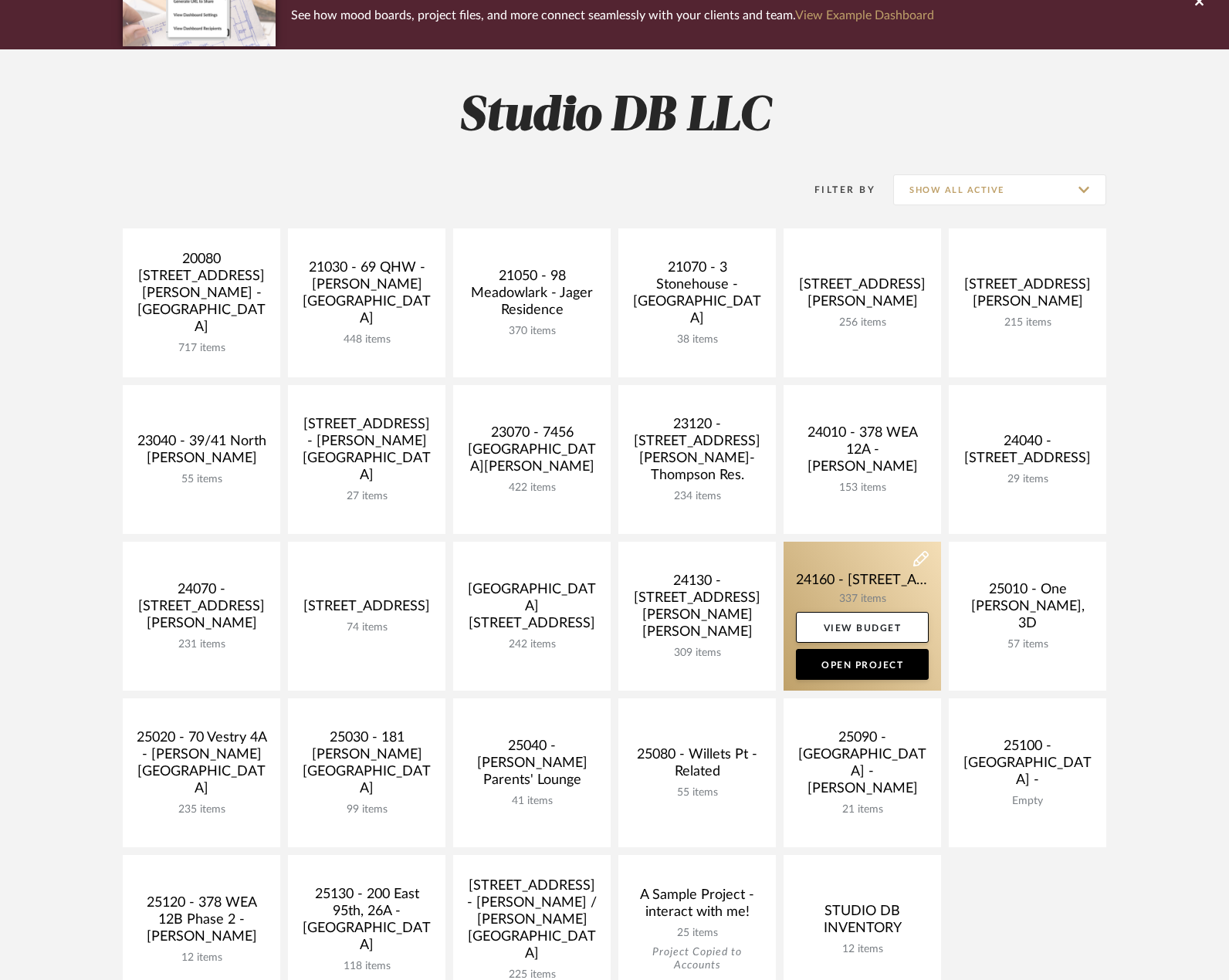
click at [889, 604] on link at bounding box center [862, 616] width 158 height 149
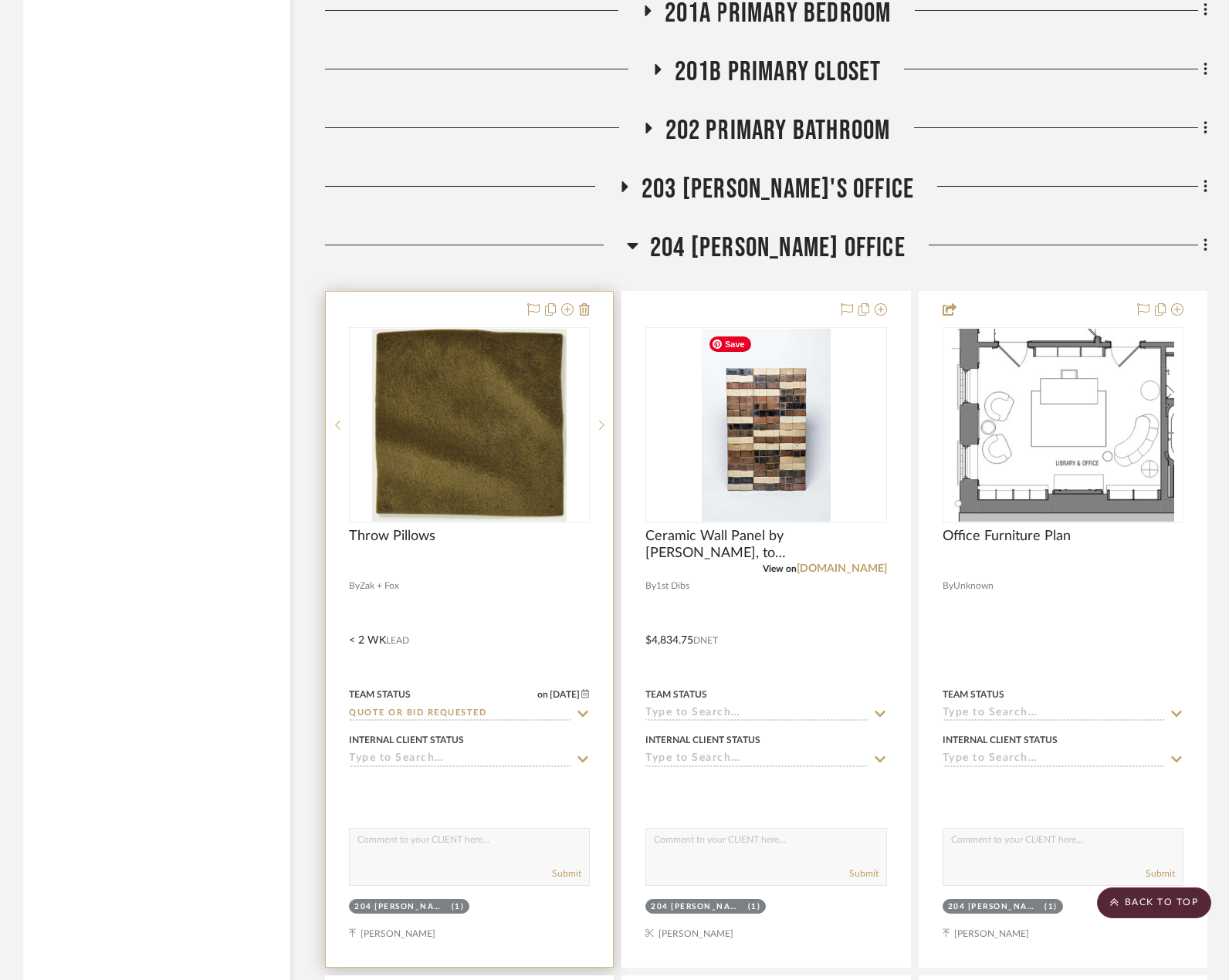
scroll to position [3706, 0]
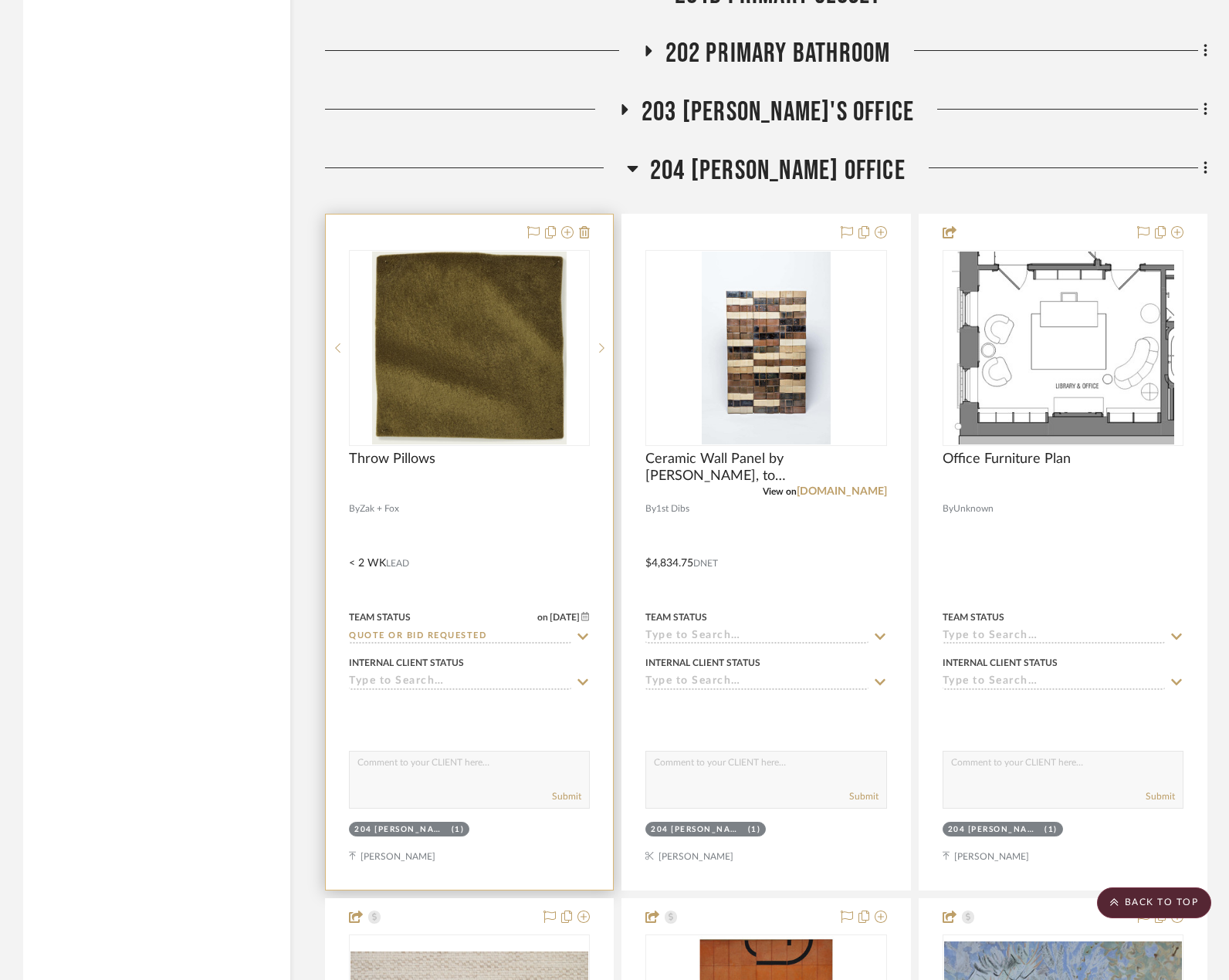
drag, startPoint x: 540, startPoint y: 488, endPoint x: 535, endPoint y: 495, distance: 8.6
click at [538, 490] on div at bounding box center [470, 492] width 241 height 14
click at [402, 462] on span "Throw Pillows" at bounding box center [392, 459] width 86 height 17
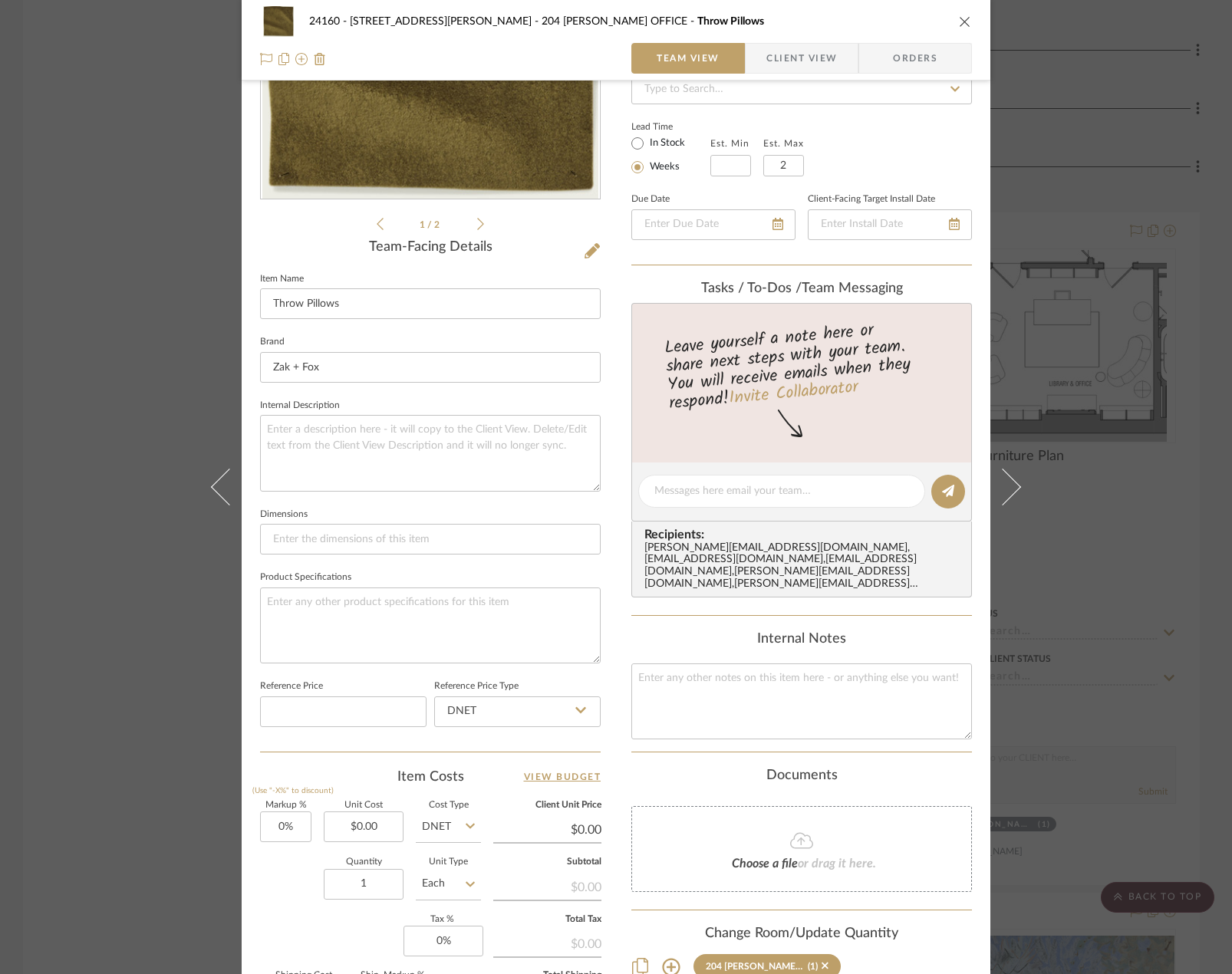
scroll to position [451, 0]
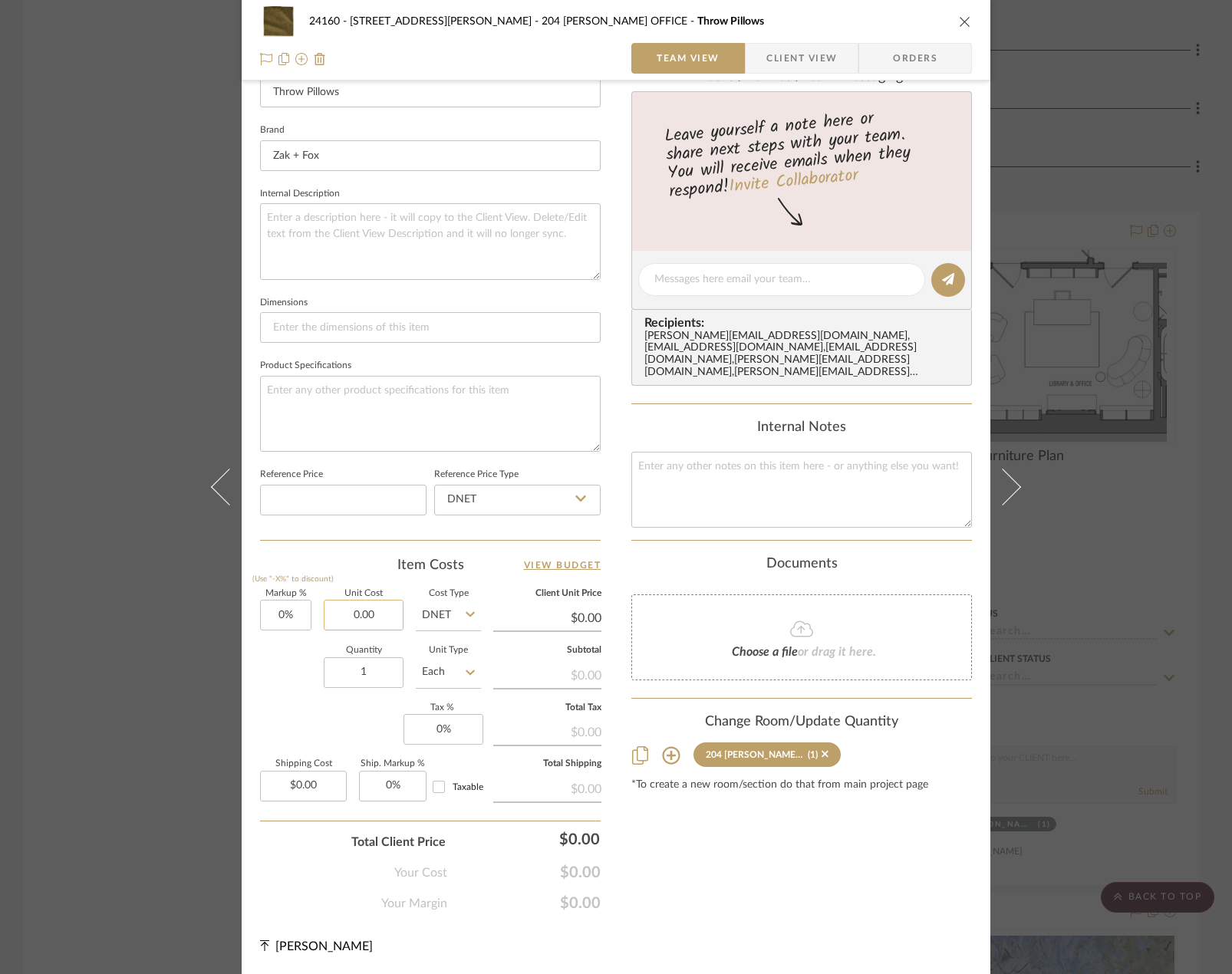
click at [363, 626] on input "0.00" at bounding box center [363, 616] width 80 height 31
drag, startPoint x: 371, startPoint y: 616, endPoint x: 350, endPoint y: 606, distance: 23.3
click at [350, 606] on input "89" at bounding box center [363, 616] width 80 height 31
type input "$847.00"
type input "0.00"
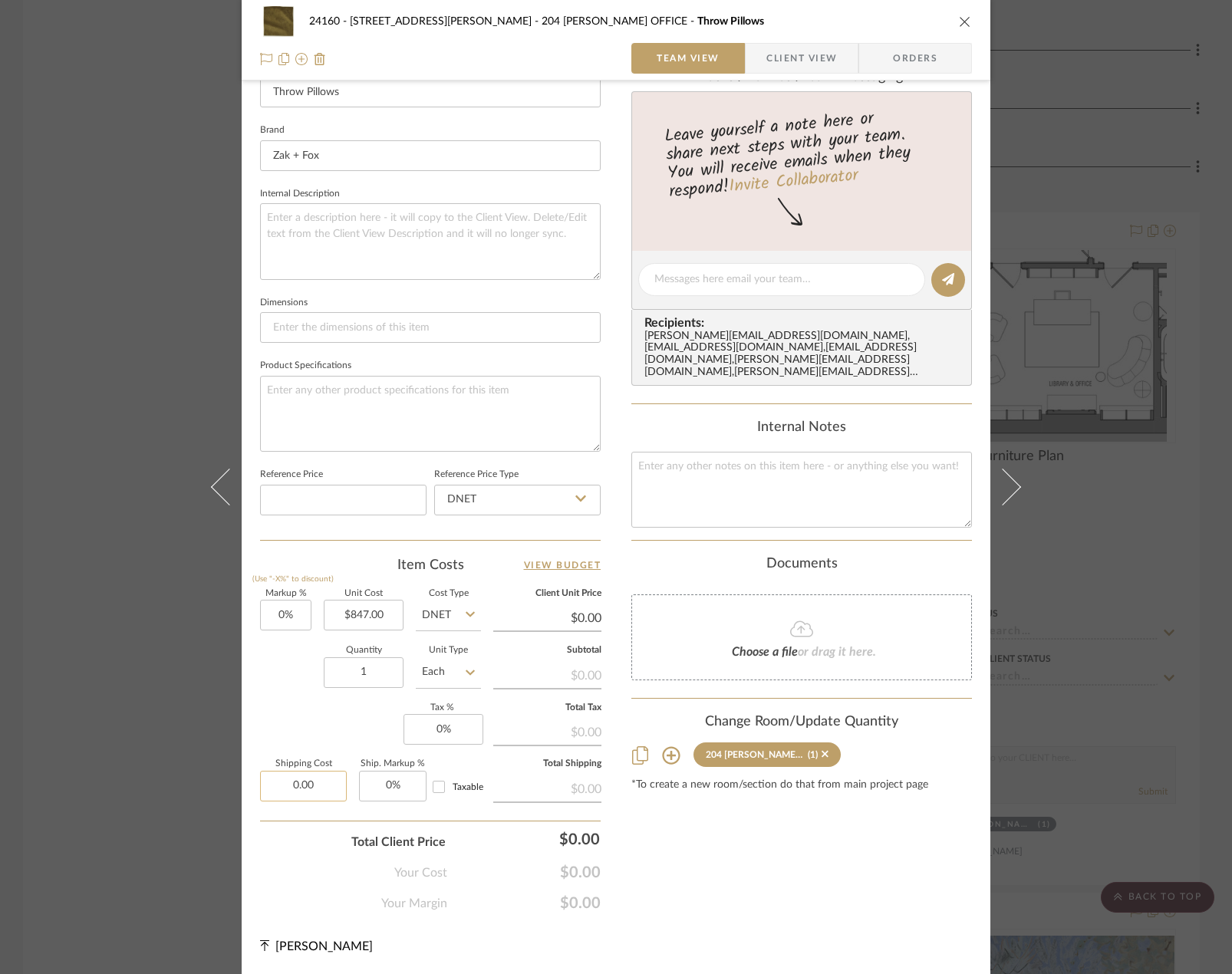
click at [303, 796] on input "0.00" at bounding box center [304, 786] width 87 height 31
type input "$847.00"
type input "$46.00"
click at [804, 869] on div "Content here copies to Client View - confirm visibility there. Show in Client D…" at bounding box center [801, 283] width 341 height 1260
click at [445, 730] on input "0" at bounding box center [443, 730] width 80 height 31
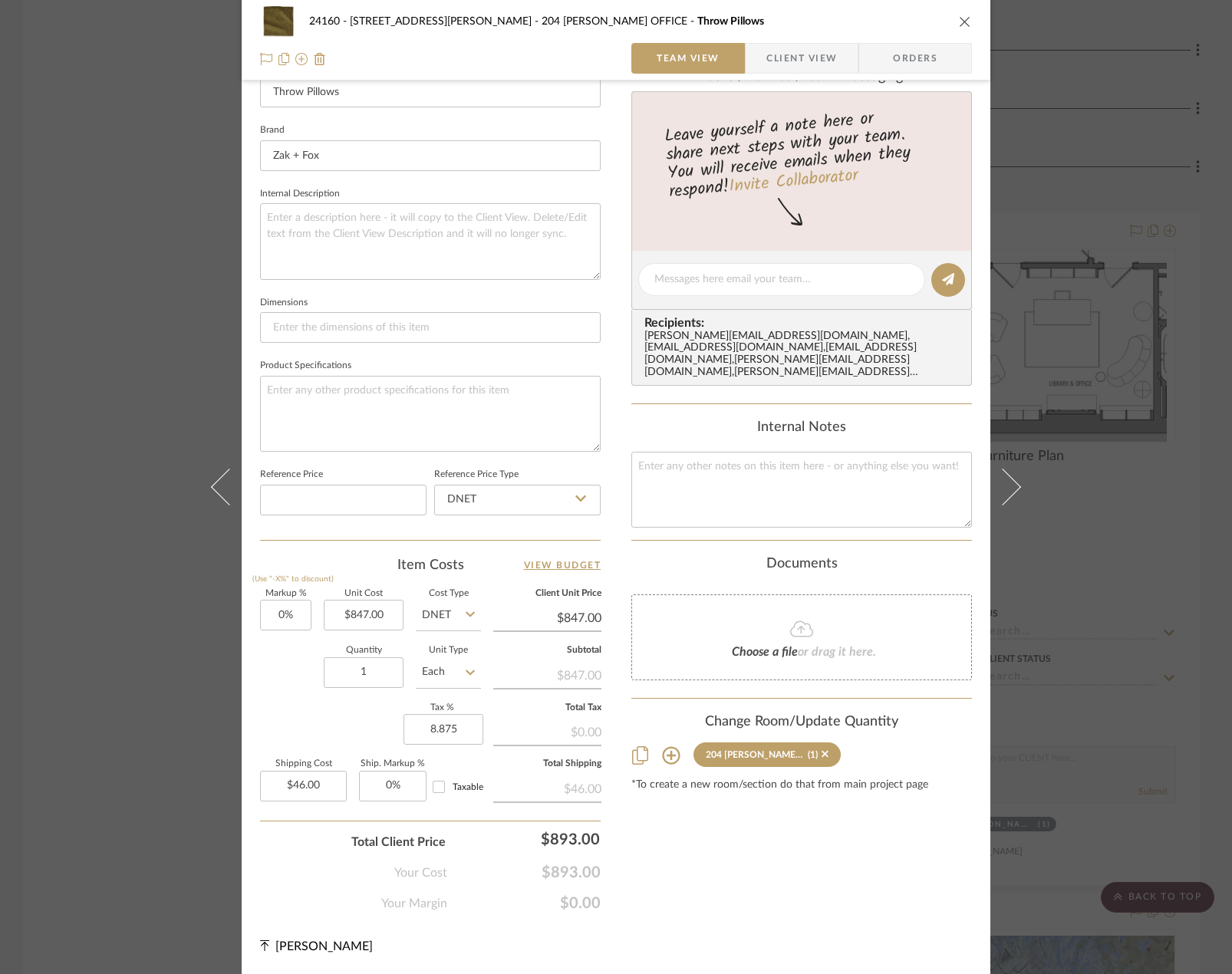
type input "8.875%"
click at [606, 852] on div "24160 - [STREET_ADDRESS] - [PERSON_NAME] 204 [PERSON_NAME] OFFICE Throw Pillows…" at bounding box center [616, 267] width 748 height 1414
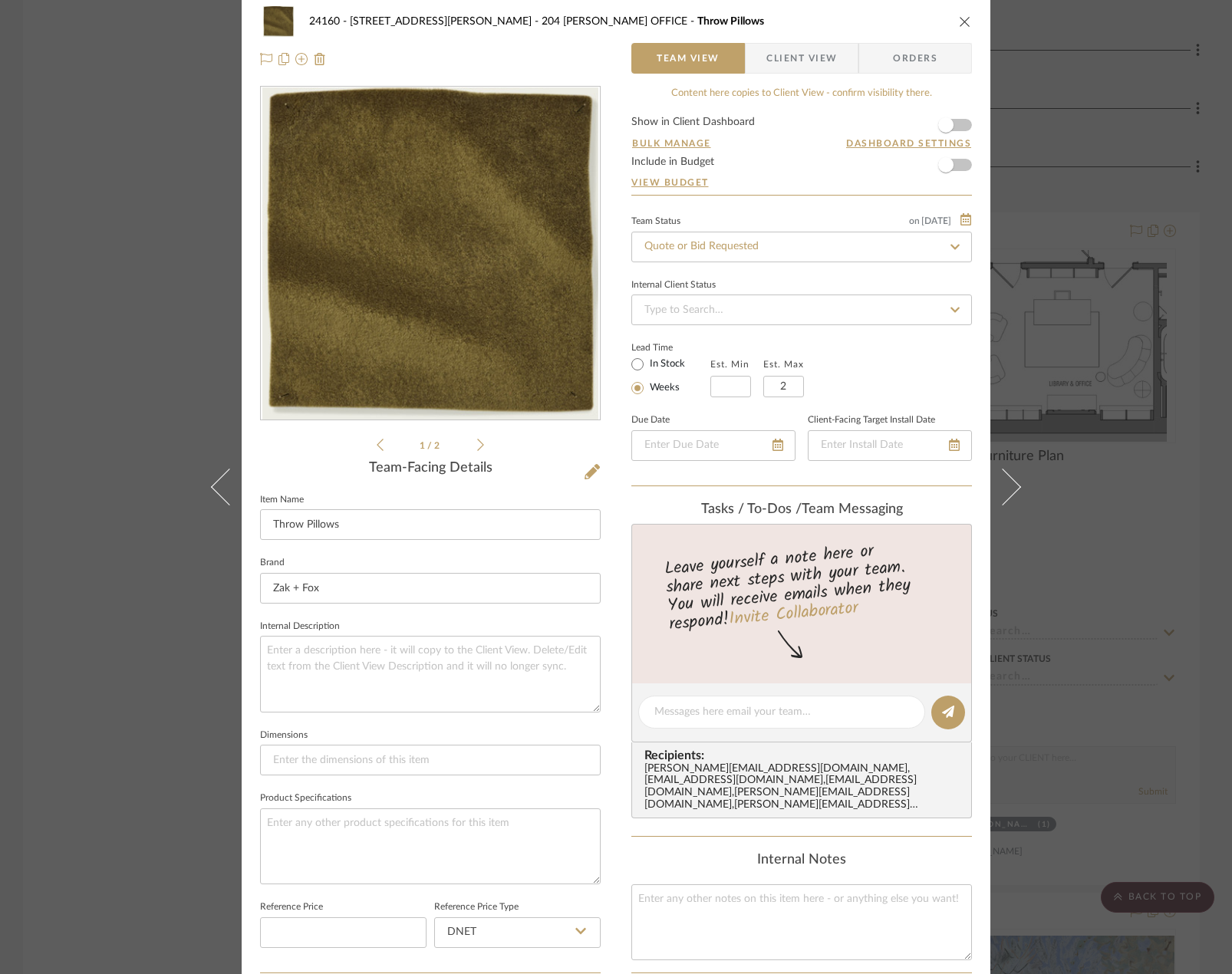
scroll to position [0, 0]
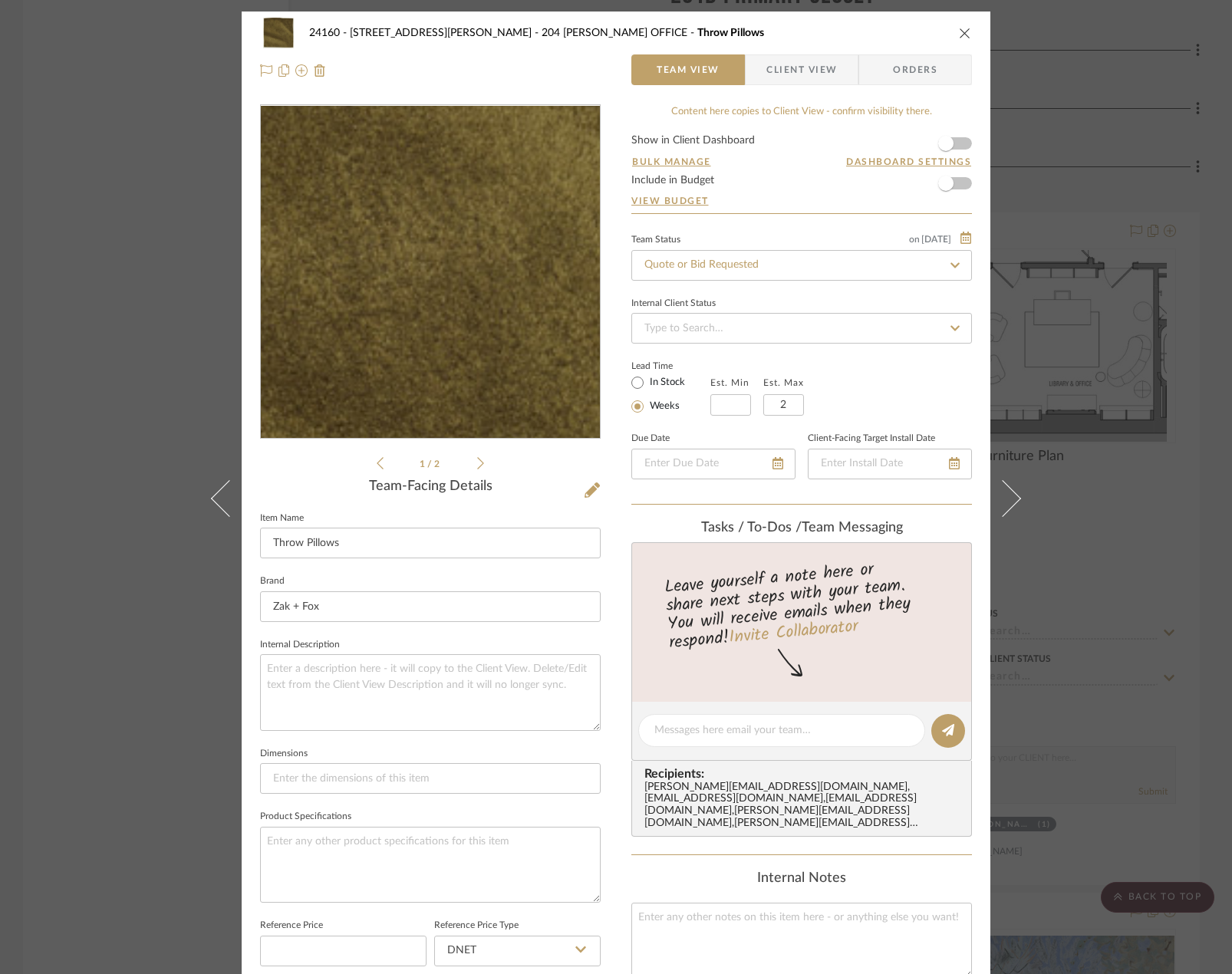
click at [483, 292] on img "0" at bounding box center [430, 272] width 336 height 333
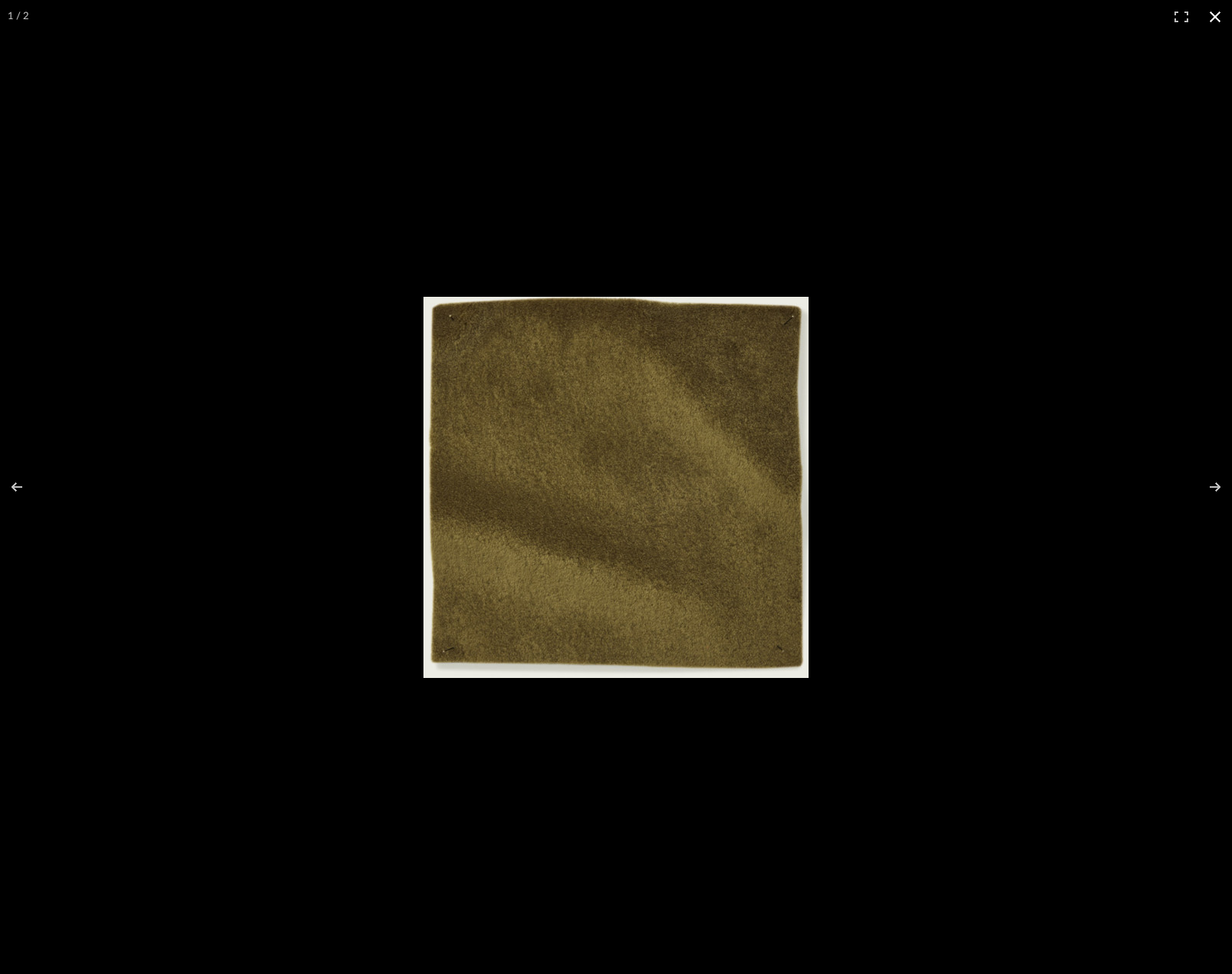
click at [1212, 11] on button at bounding box center [1215, 17] width 34 height 34
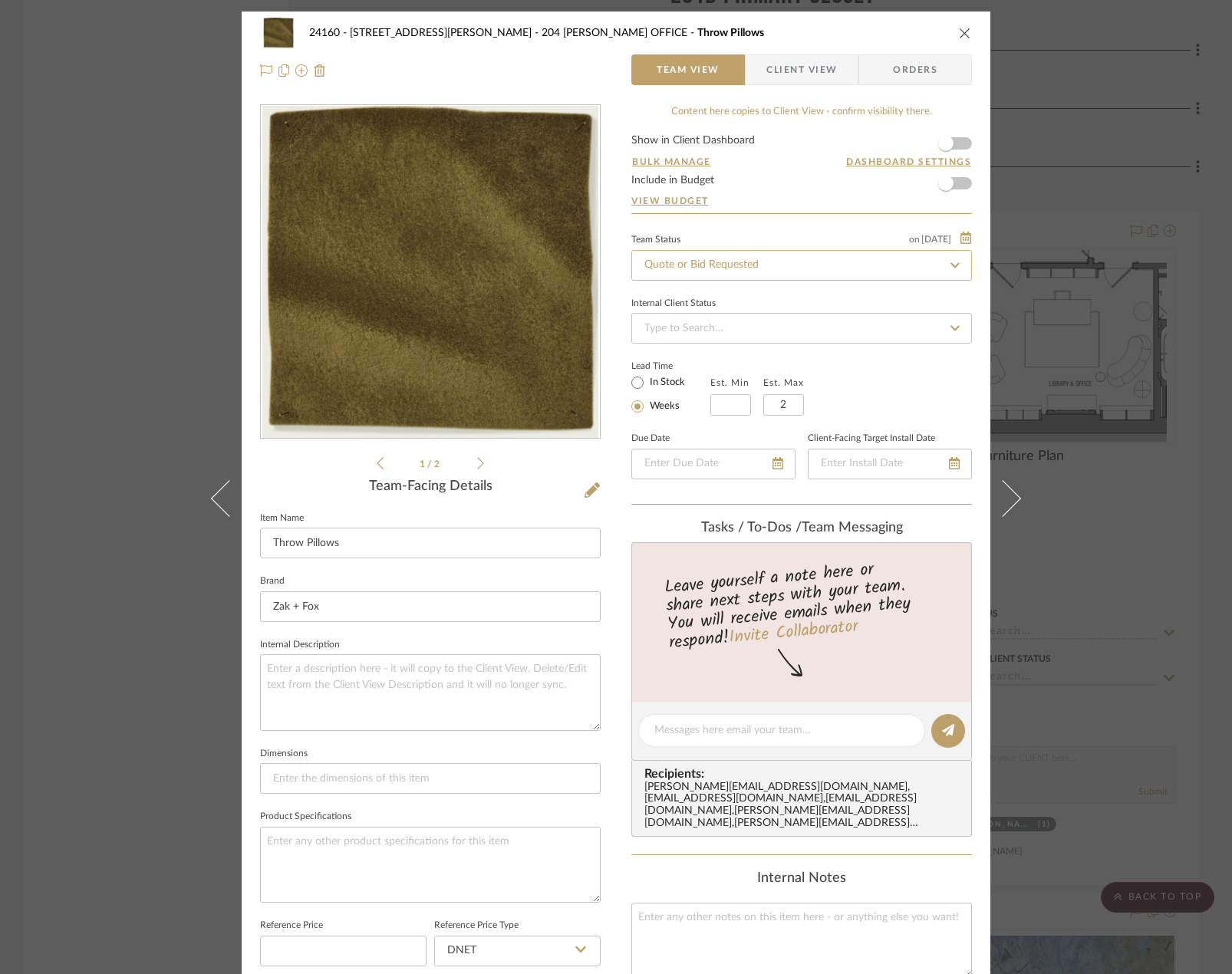
click at [819, 266] on input "Quote or Bid Requested" at bounding box center [801, 266] width 341 height 31
click at [824, 68] on span "Client View" at bounding box center [801, 70] width 70 height 31
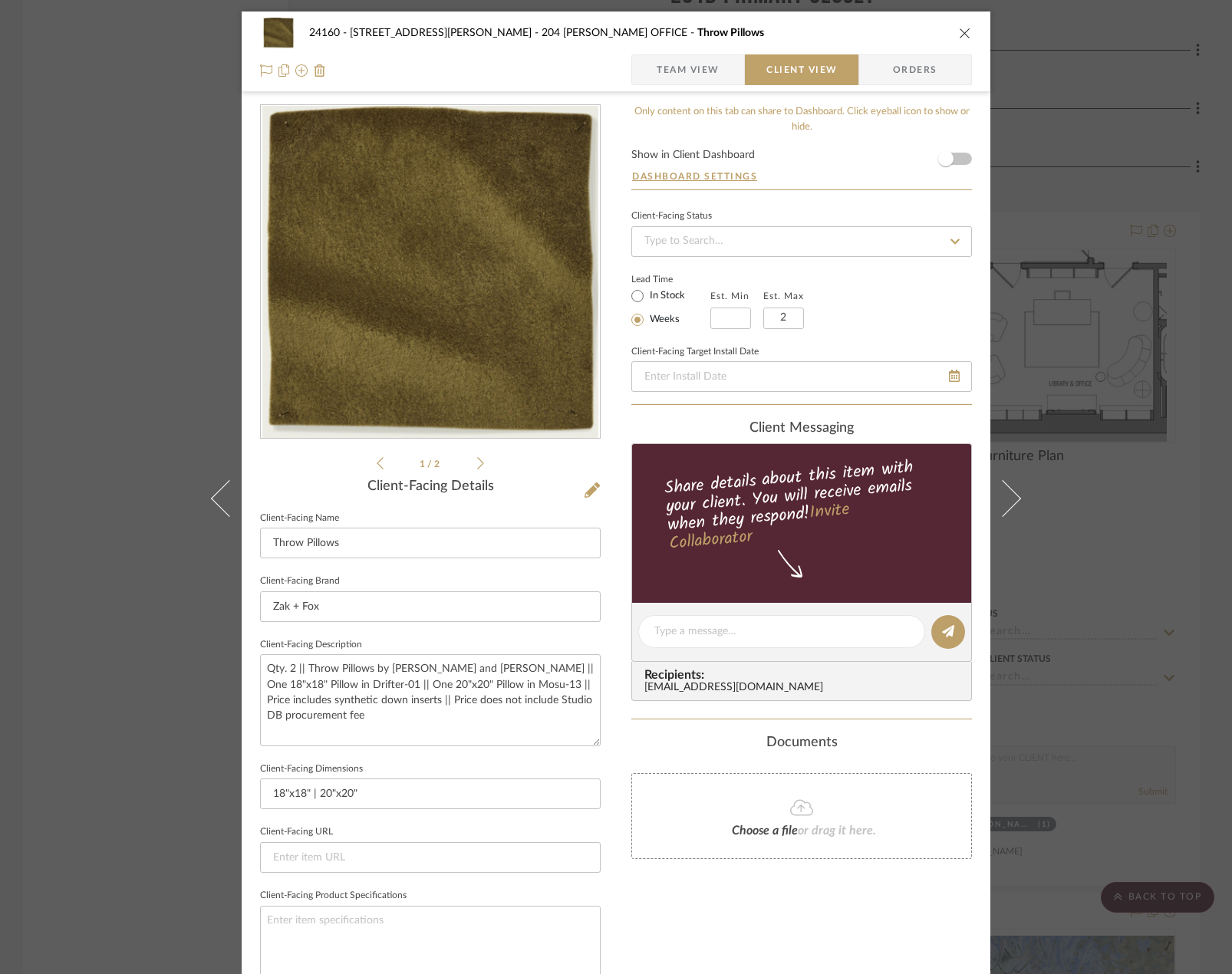
scroll to position [76, 0]
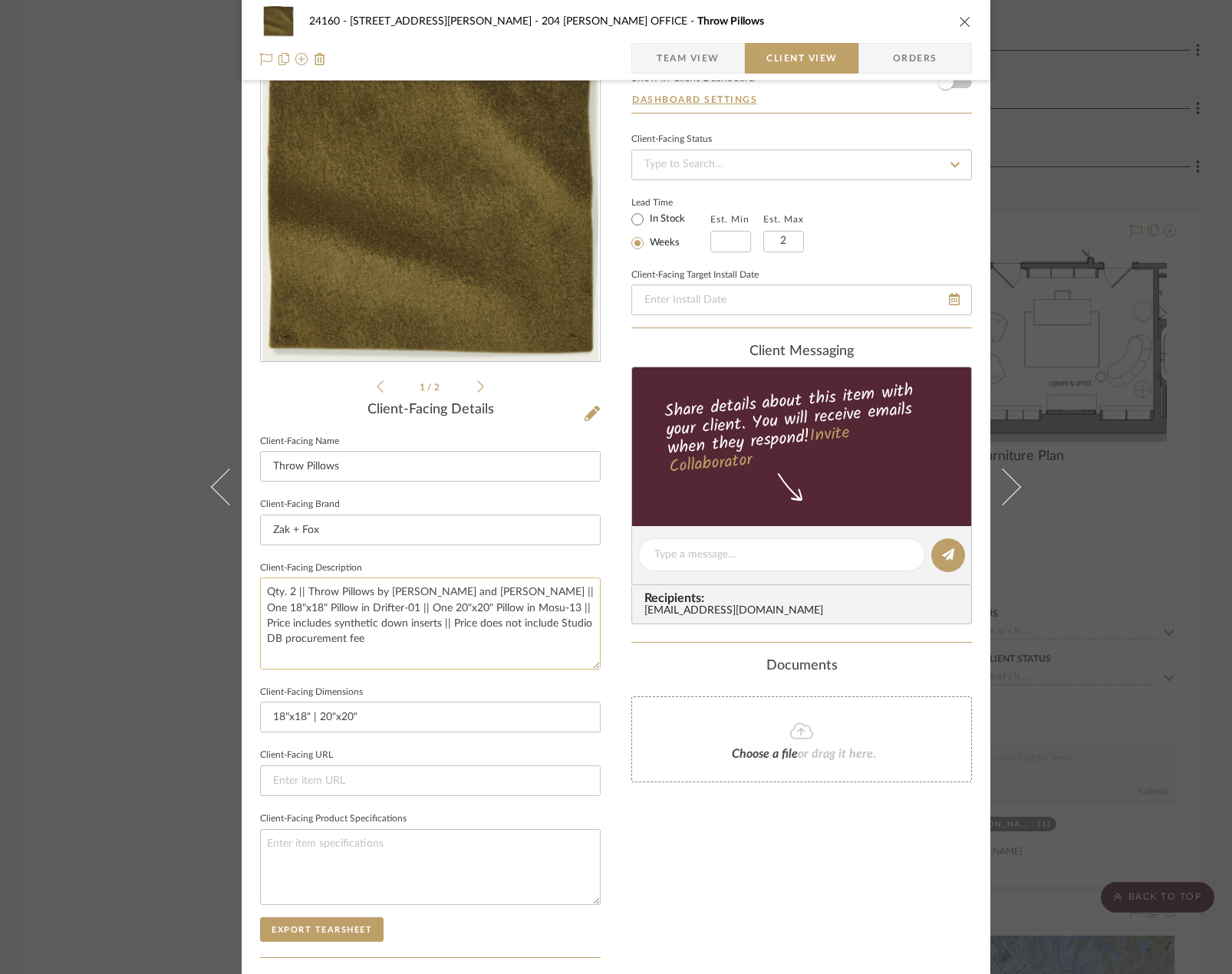
click at [444, 626] on textarea "Qty. 2 || Throw Pillows by [PERSON_NAME] and [PERSON_NAME] || One 18"x18" Pillo…" at bounding box center [430, 623] width 341 height 91
click at [392, 641] on textarea "Qty. 2 || Throw Pillows by [PERSON_NAME] and [PERSON_NAME] || One 18"x18" Pillo…" at bounding box center [430, 623] width 341 height 91
click at [374, 625] on textarea "Qty. 2 || Throw Pillows by [PERSON_NAME] and [PERSON_NAME] || One 18"x18" Pillo…" at bounding box center [430, 623] width 341 height 91
click at [487, 615] on textarea "Qty. 2 || Throw Pillows by [PERSON_NAME] and [PERSON_NAME] || One 18"x18" Pillo…" at bounding box center [430, 623] width 341 height 91
click at [365, 630] on textarea "Qty. 2 || Throw Pillows by [PERSON_NAME] and [PERSON_NAME] || One 18"x18" Pillo…" at bounding box center [430, 623] width 341 height 91
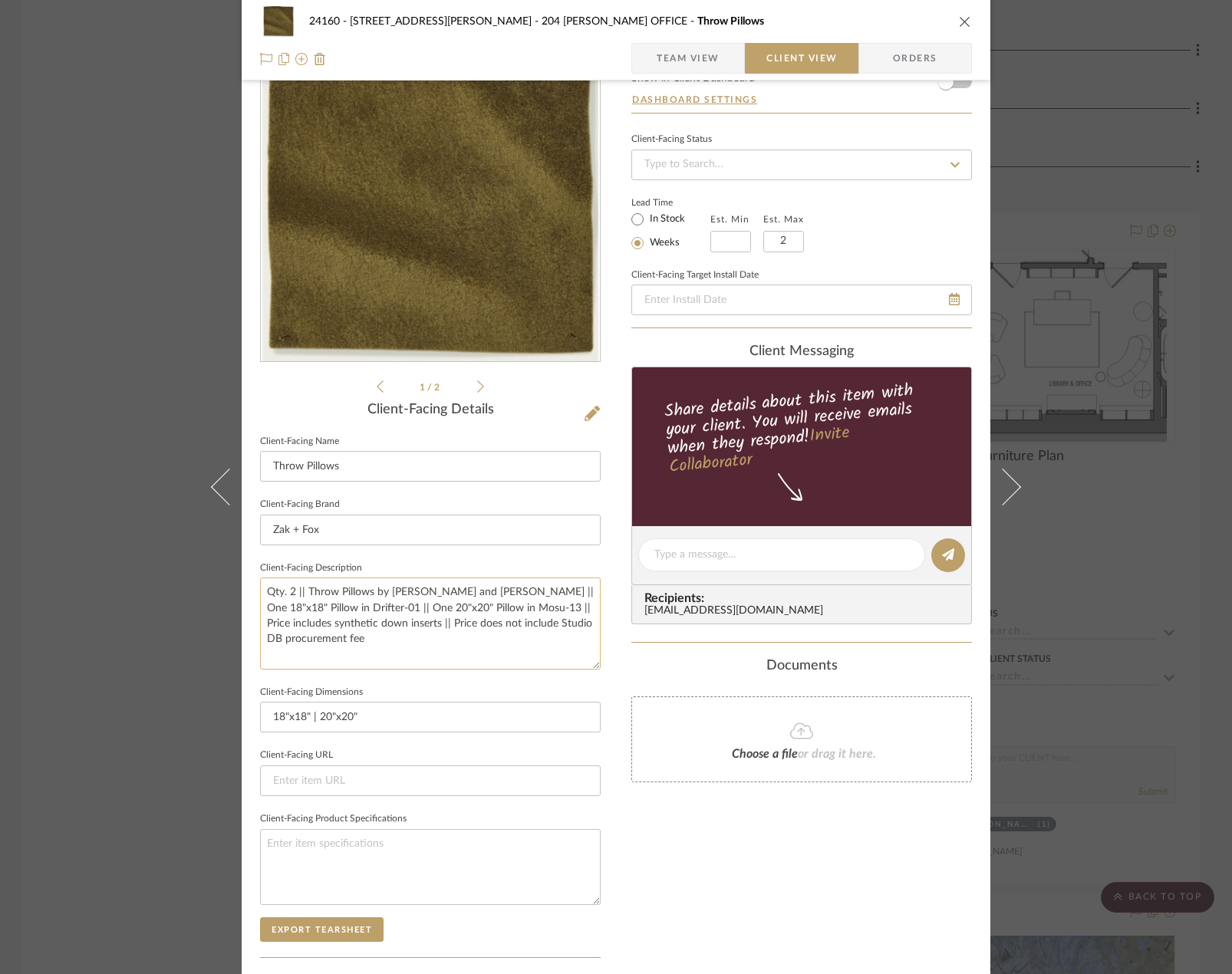
drag, startPoint x: 374, startPoint y: 625, endPoint x: 365, endPoint y: 628, distance: 9.5
click at [373, 625] on textarea "Qty. 2 || Throw Pillows by [PERSON_NAME] and [PERSON_NAME] || One 18"x18" Pillo…" at bounding box center [430, 623] width 341 height 91
click at [367, 628] on textarea "Qty. 2 || Throw Pillows by [PERSON_NAME] and [PERSON_NAME] || One 18"x18" Pillo…" at bounding box center [430, 623] width 341 height 91
type textarea "Qty. 2 || Throw Pillows by [PERSON_NAME] and [PERSON_NAME] || One 18"x18" Pillo…"
click at [456, 734] on sr-form-field "Client-Facing Dimensions 18"x18" | 20"x20"" at bounding box center [430, 714] width 341 height 63
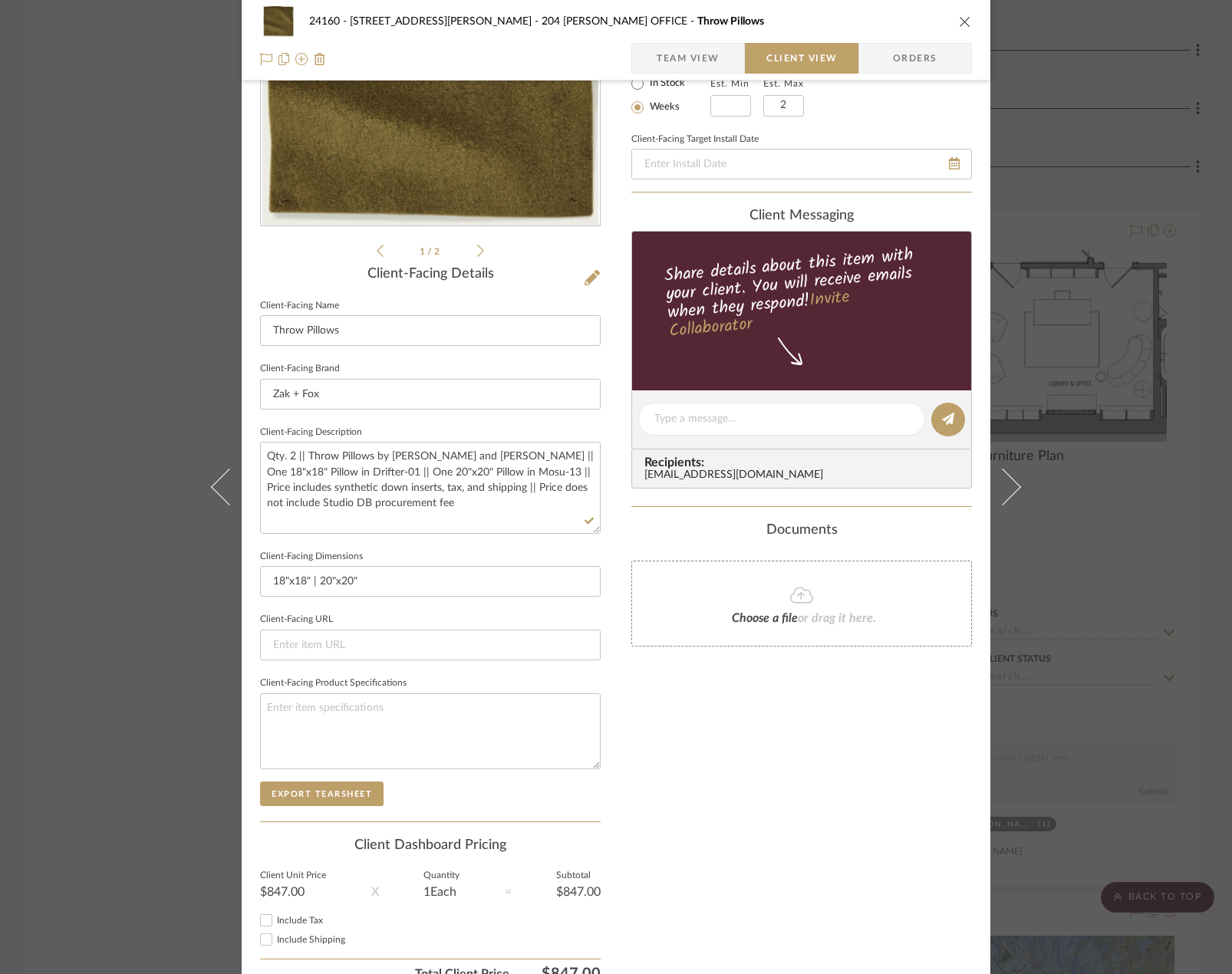
scroll to position [289, 0]
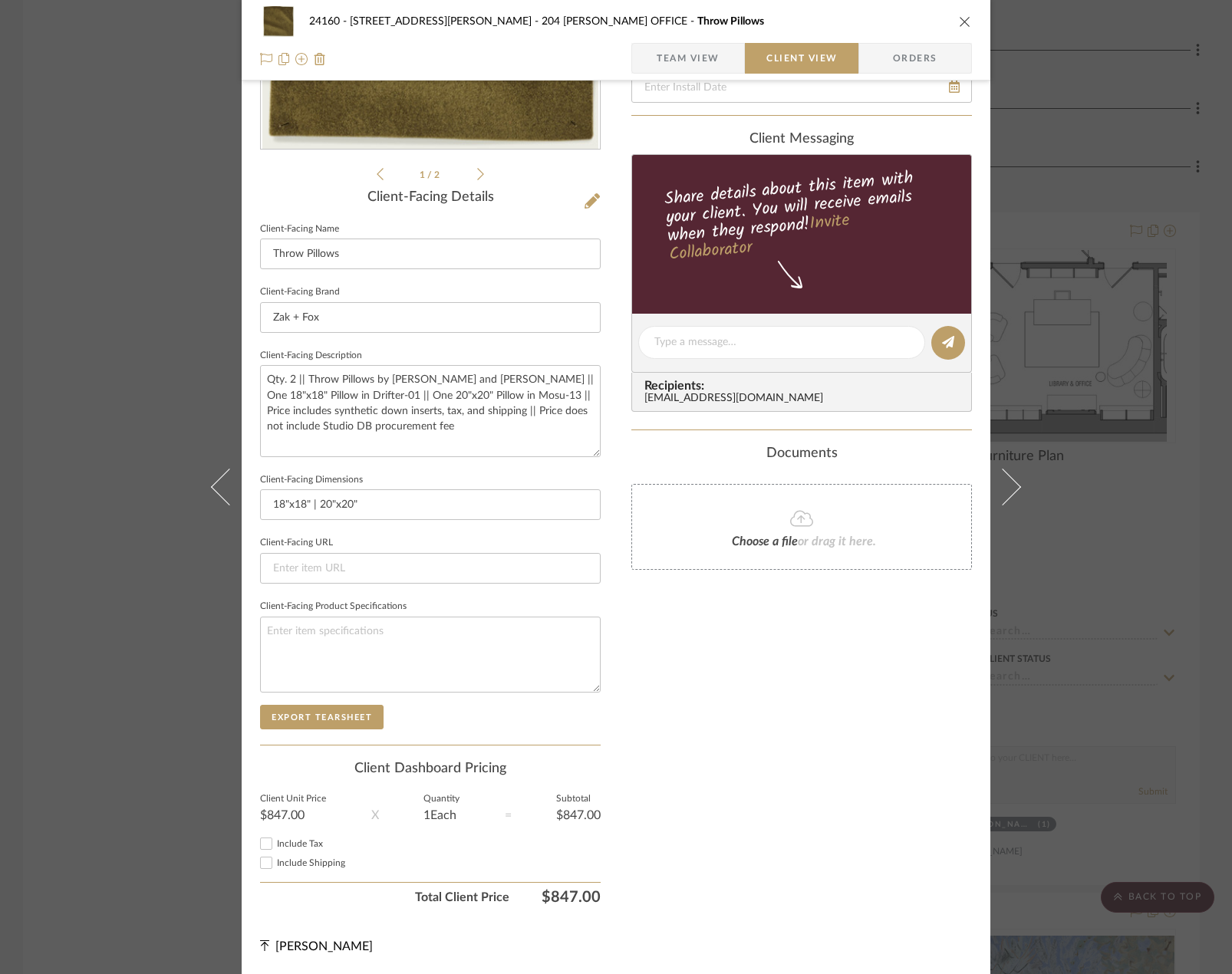
click at [294, 864] on span "Include Shipping" at bounding box center [311, 863] width 68 height 9
click at [276, 864] on input "Include Shipping" at bounding box center [266, 864] width 19 height 19
checkbox input "true"
click at [282, 849] on label "Include Tax" at bounding box center [439, 844] width 324 height 12
click at [276, 849] on input "Include Tax" at bounding box center [266, 844] width 19 height 19
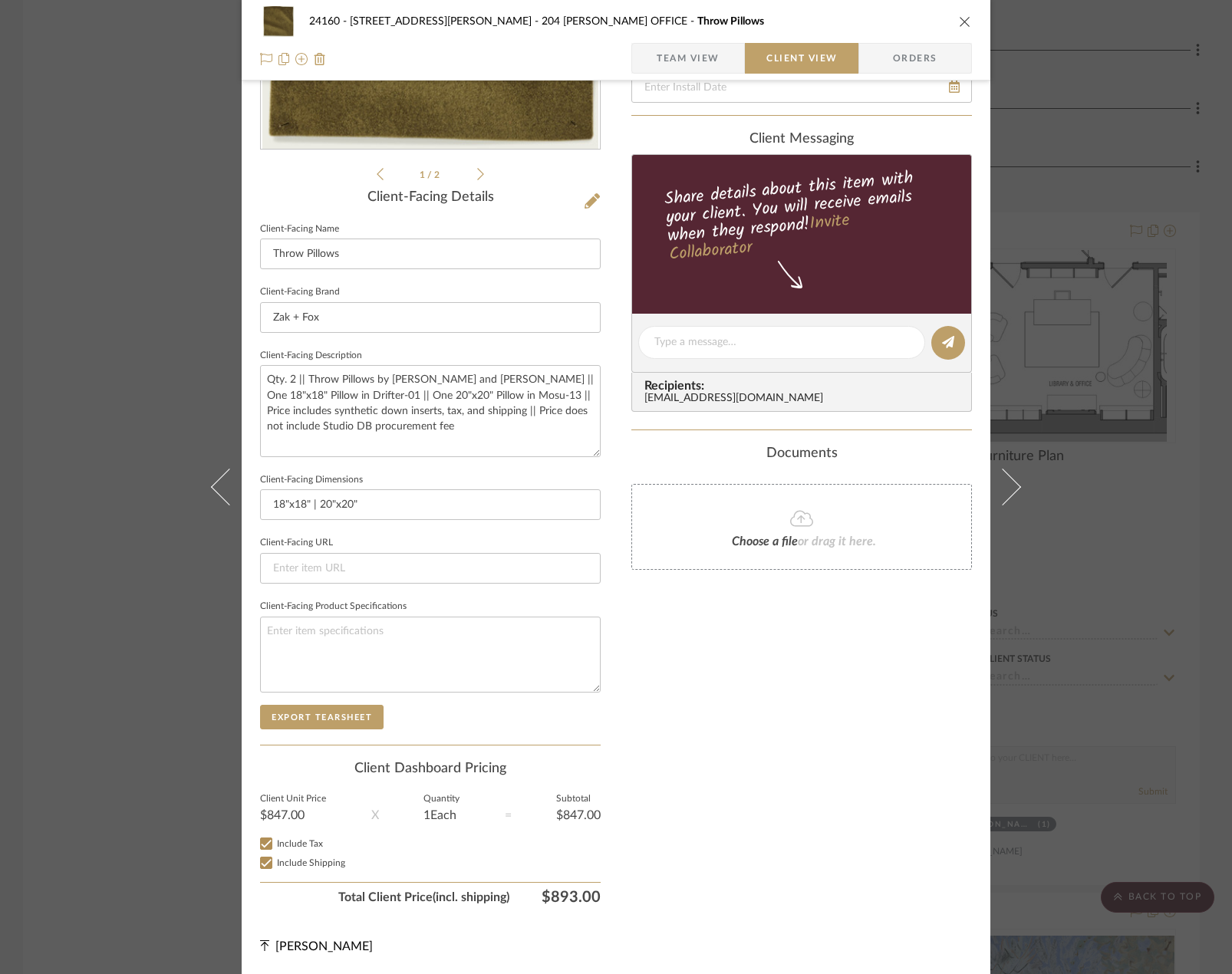
checkbox input "true"
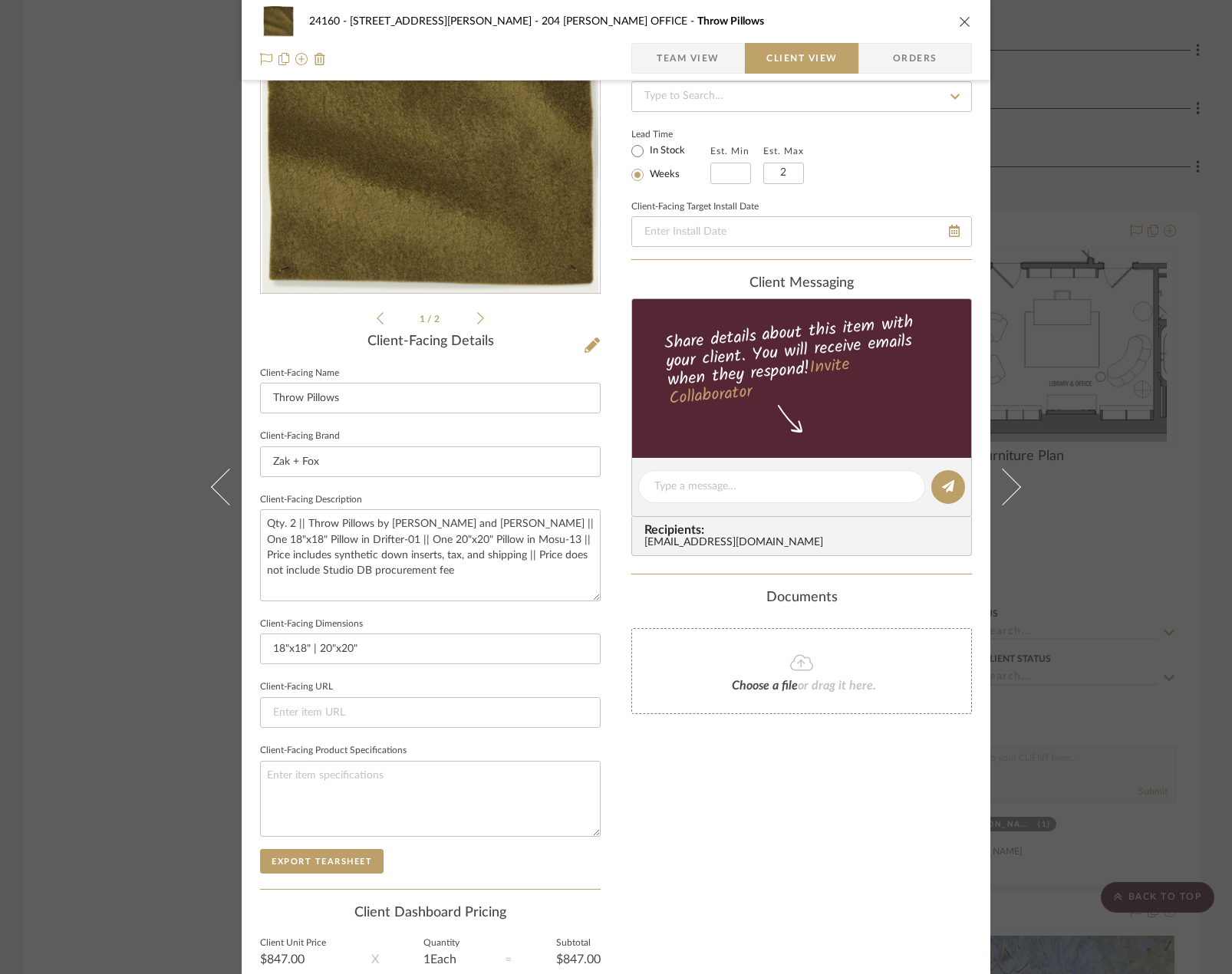
scroll to position [0, 0]
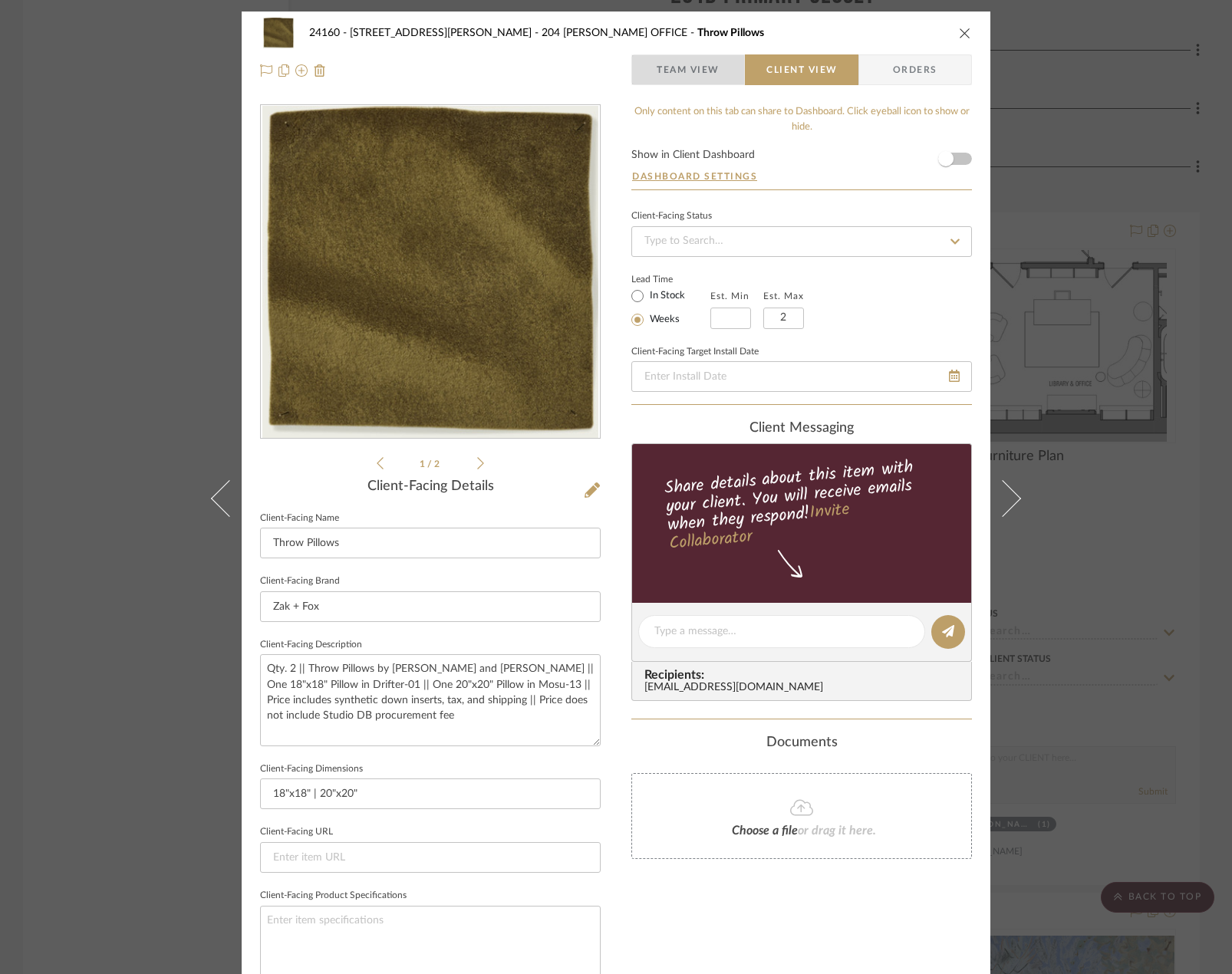
click at [668, 74] on span "Team View" at bounding box center [687, 70] width 63 height 31
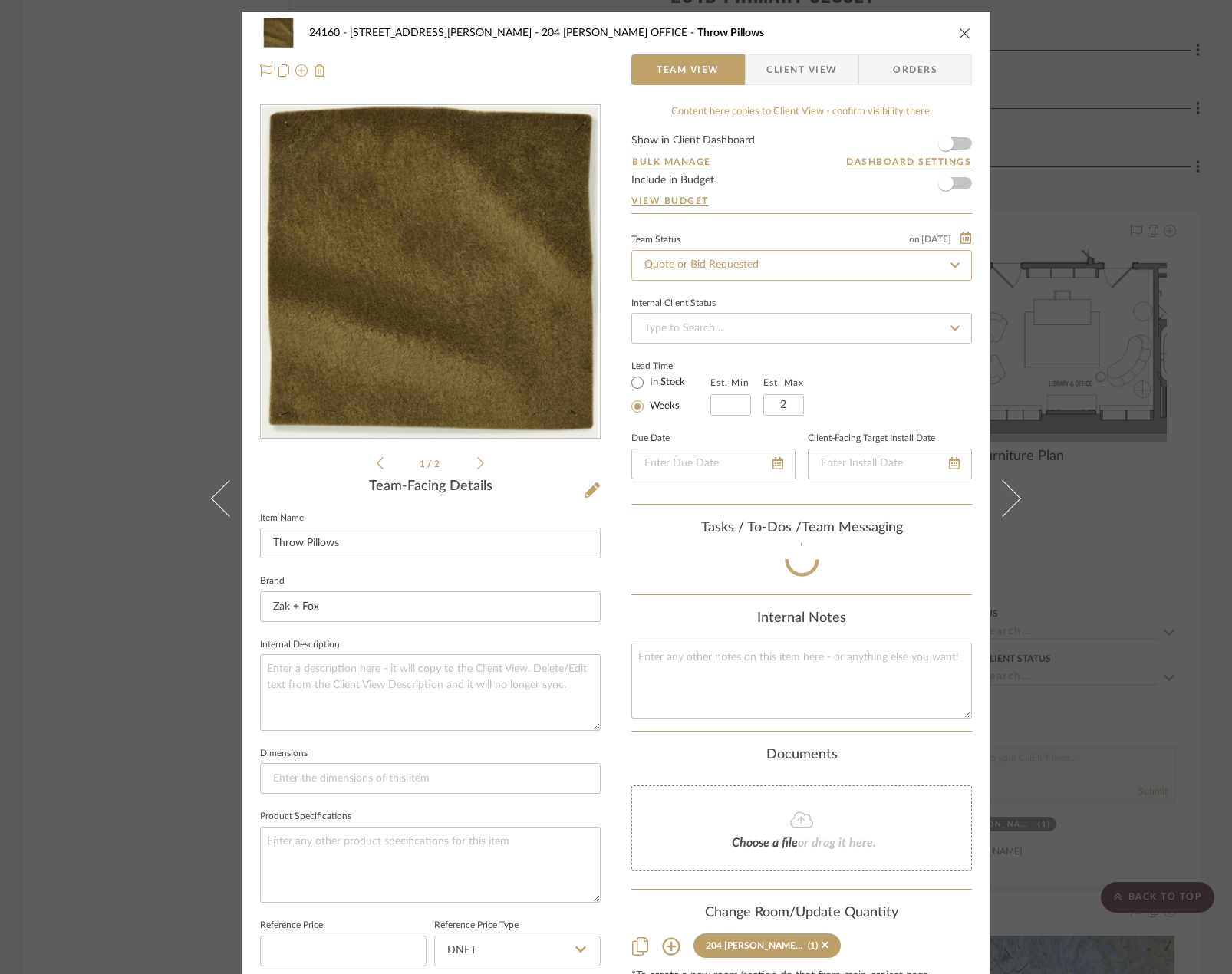
click at [677, 270] on input "Quote or Bid Requested" at bounding box center [801, 266] width 341 height 31
click at [952, 262] on icon at bounding box center [955, 266] width 14 height 11
type input "[DATE]"
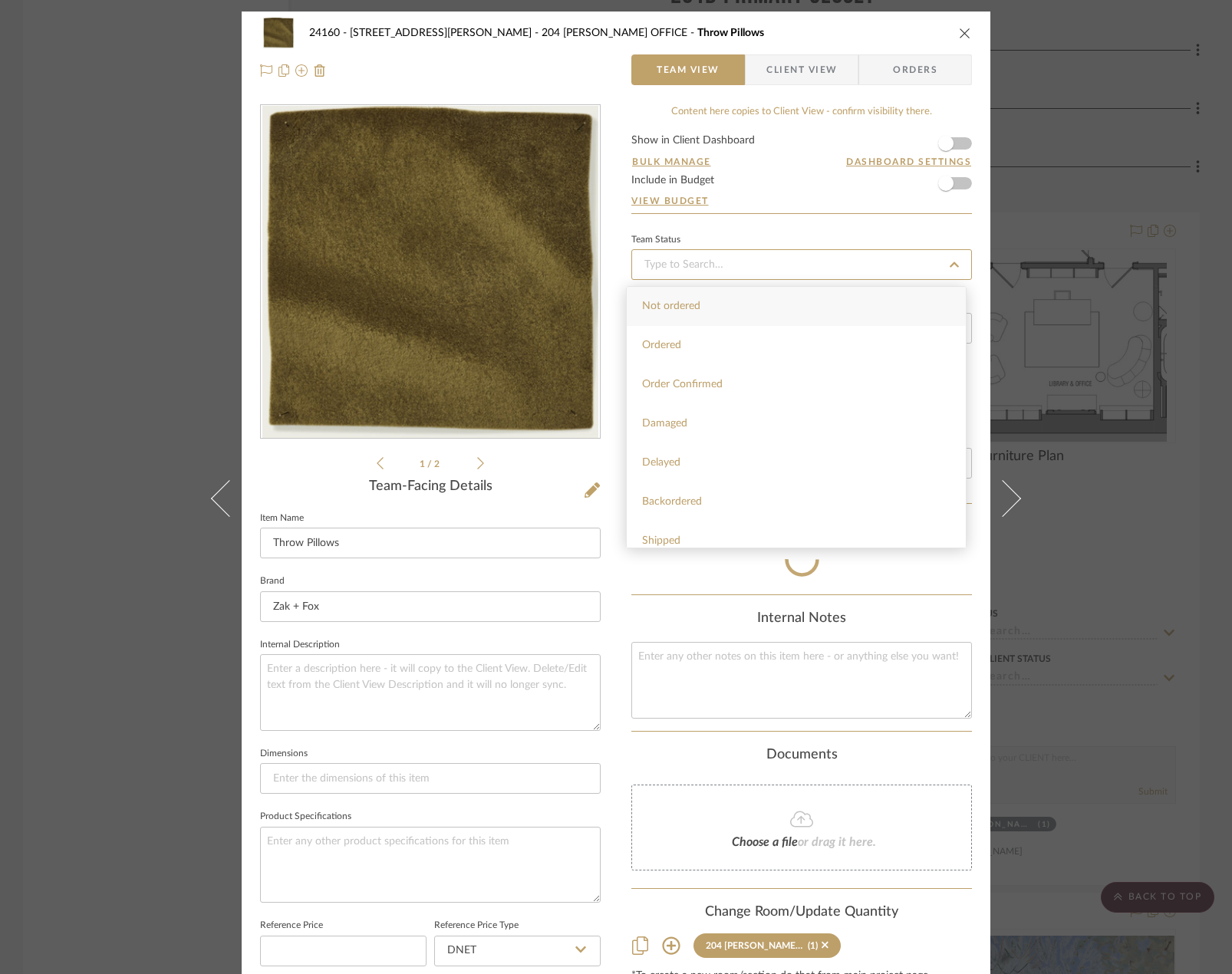
type input "[DATE]"
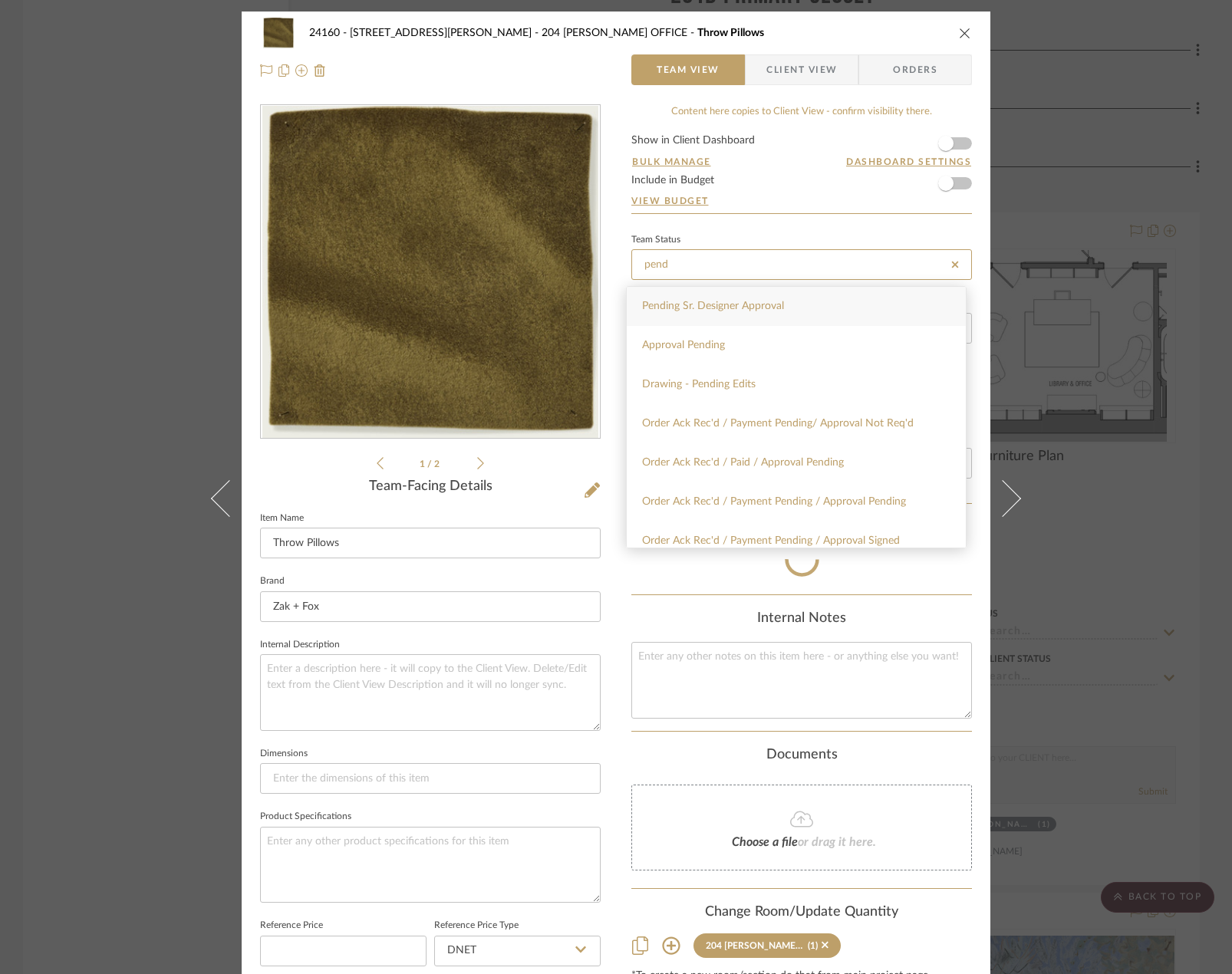
type input "pend"
click at [768, 297] on div "Pending Sr. Designer Approval" at bounding box center [796, 306] width 339 height 39
type input "[DATE]"
type input "Pending Sr. Designer Approval"
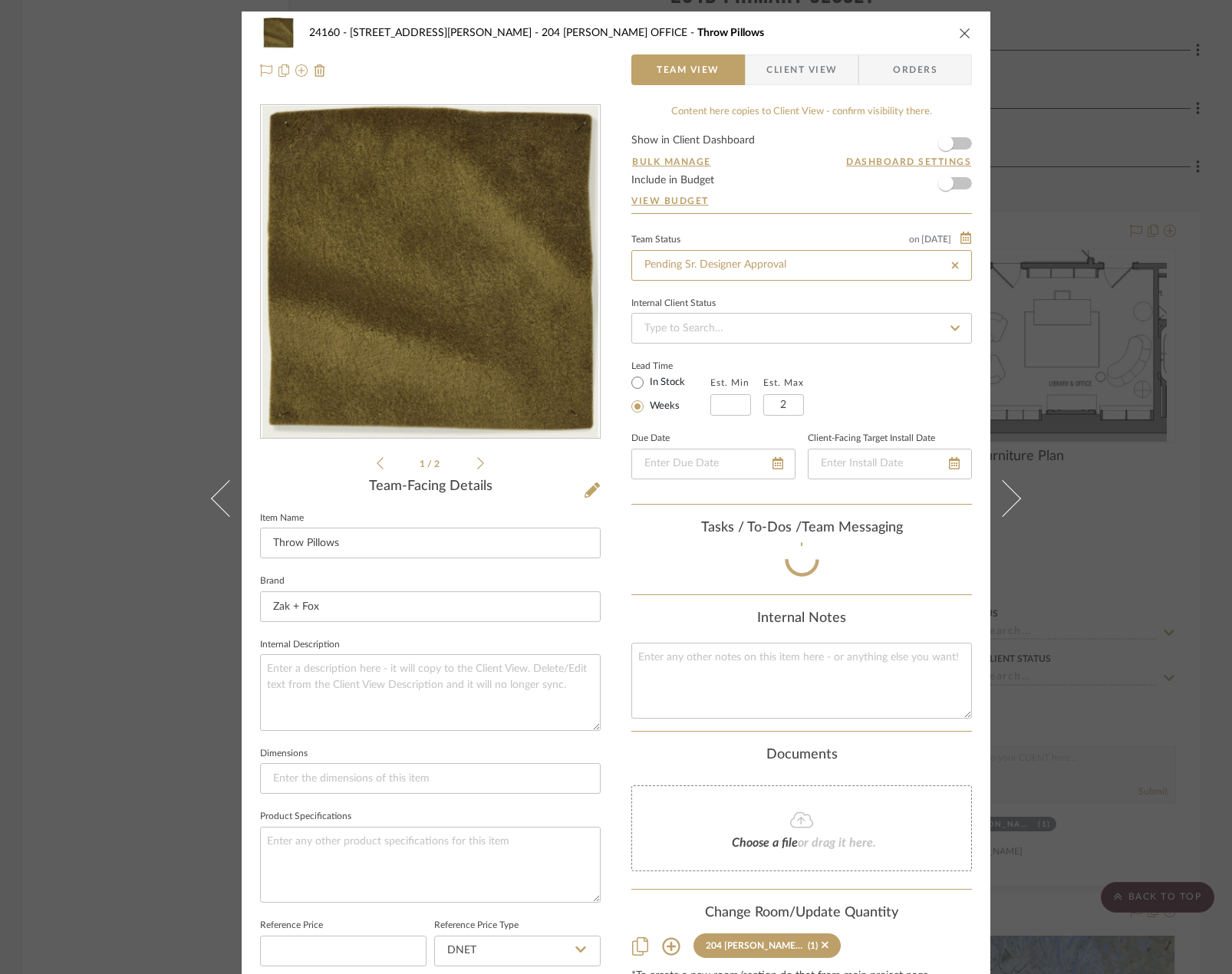
type input "Pending Sr. Designer Approval"
click at [1075, 422] on div "24160 - [STREET_ADDRESS] - [PERSON_NAME] 204 [PERSON_NAME] OFFICE Throw Pillows…" at bounding box center [616, 487] width 1232 height 974
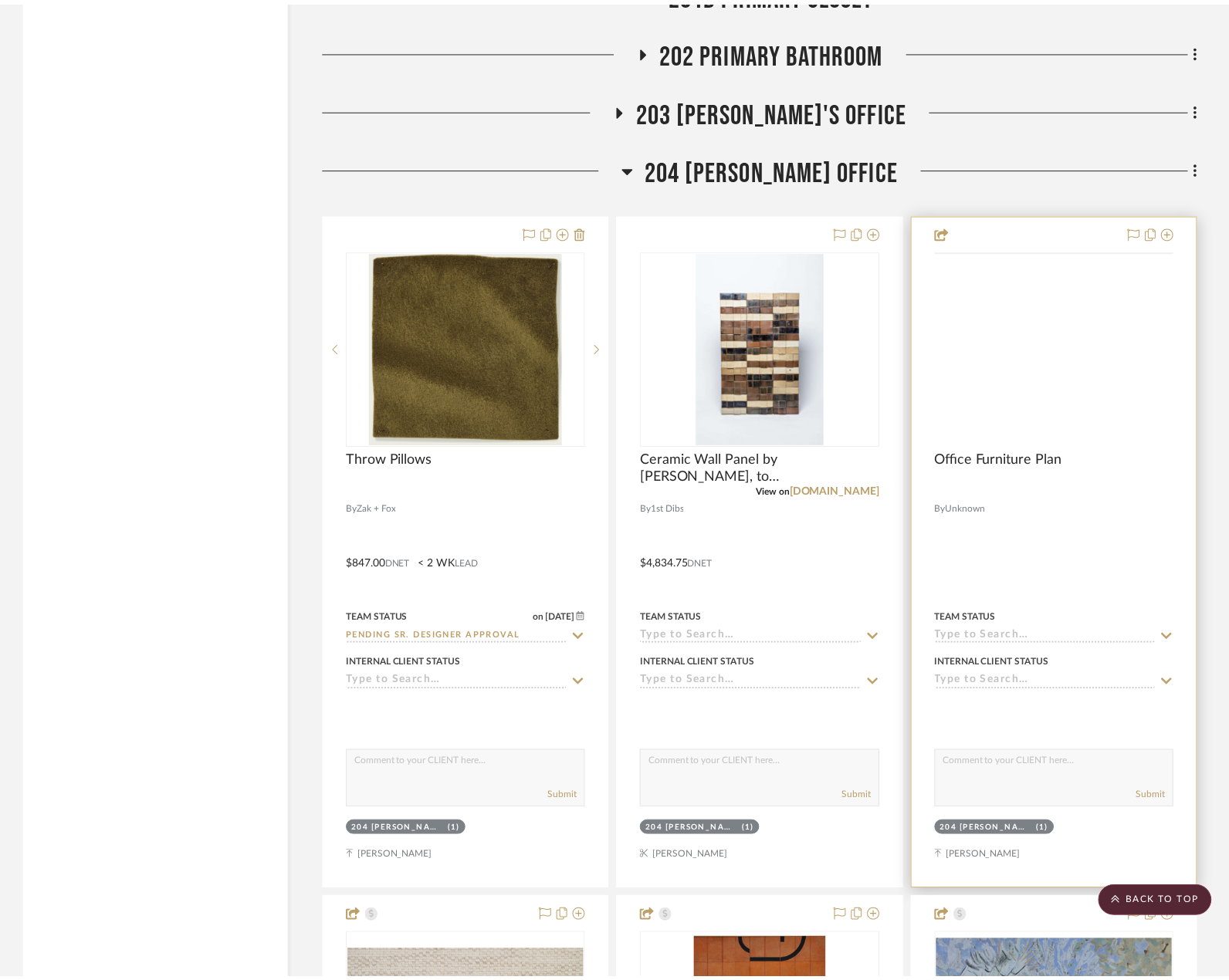
scroll to position [3706, 0]
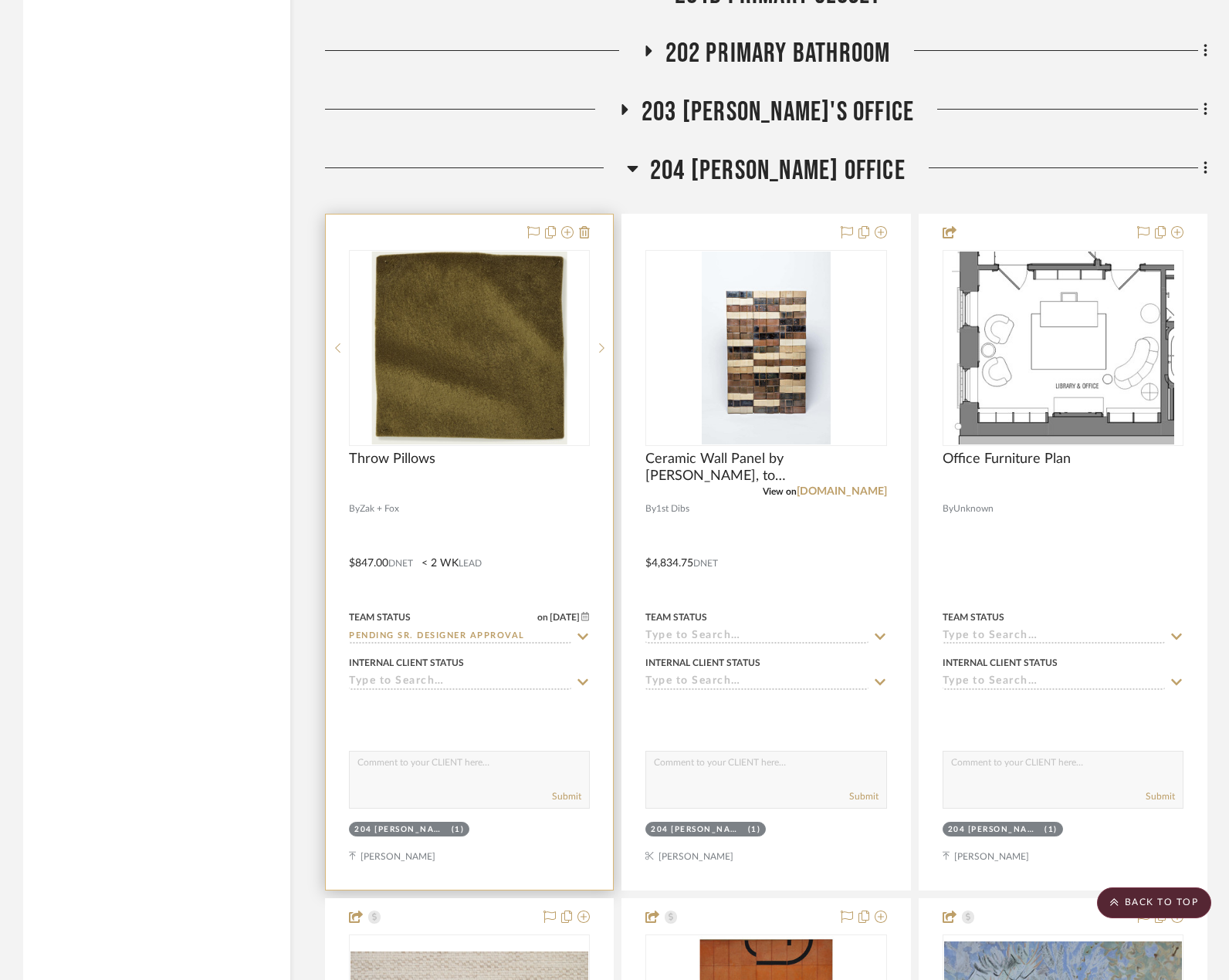
click at [480, 538] on div at bounding box center [469, 552] width 287 height 675
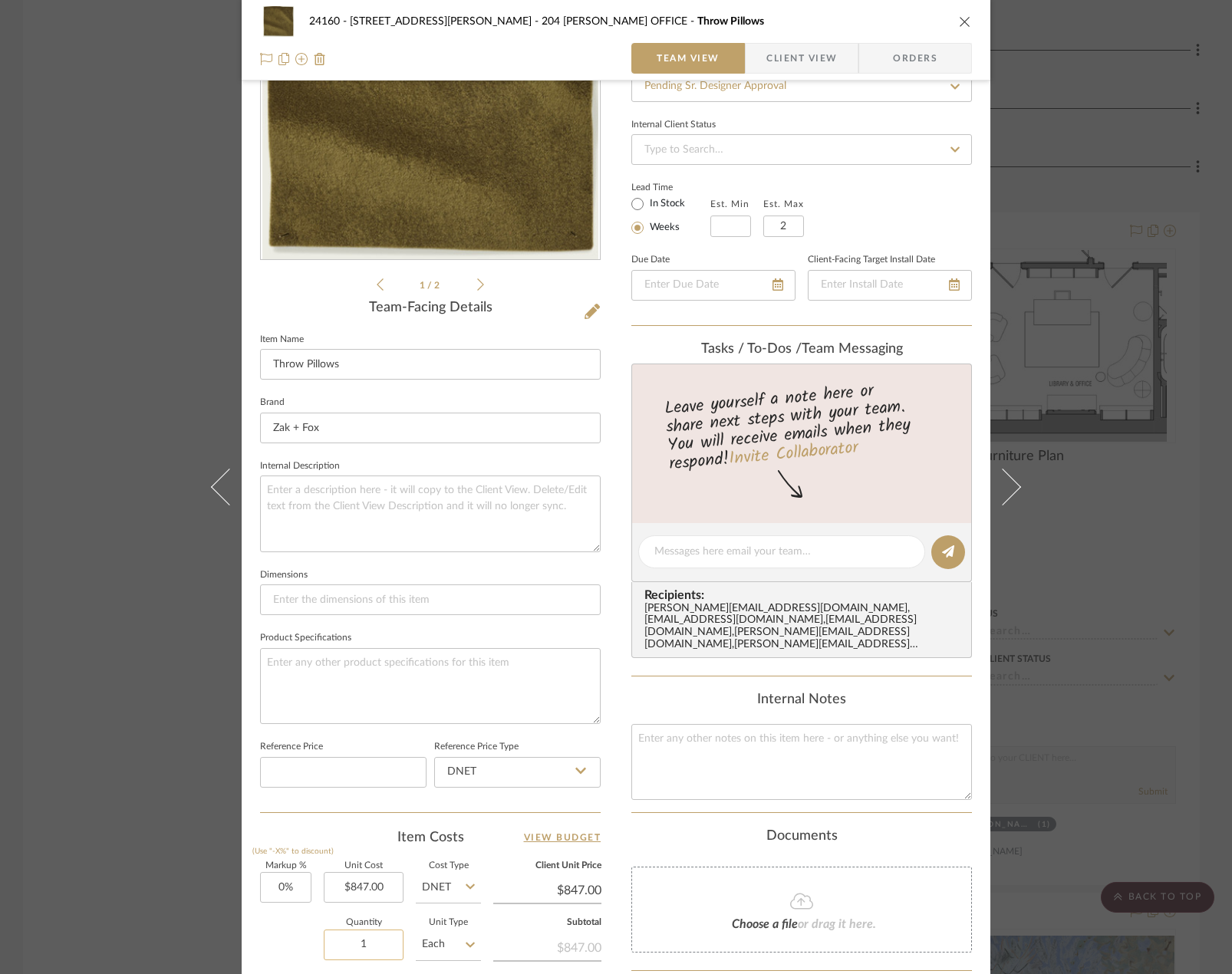
scroll to position [451, 0]
